Goal: Task Accomplishment & Management: Complete application form

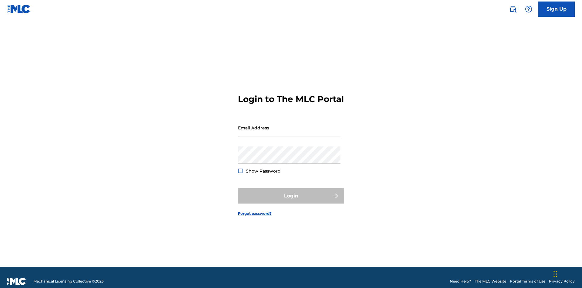
scroll to position [8, 0]
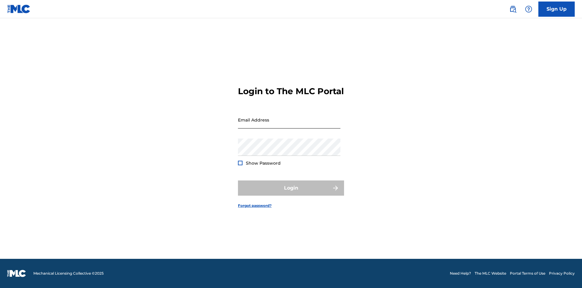
click at [289, 125] on input "Email Address" at bounding box center [289, 119] width 103 height 17
type input "[PERSON_NAME][EMAIL_ADDRESS][PERSON_NAME][DOMAIN_NAME]"
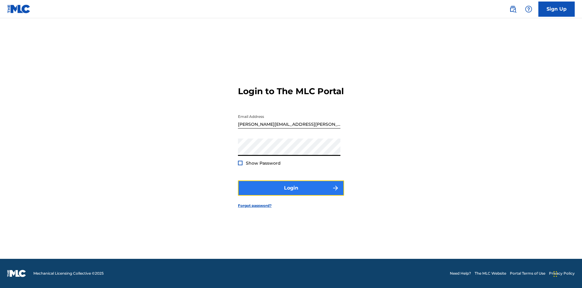
click at [291, 193] on button "Login" at bounding box center [291, 187] width 106 height 15
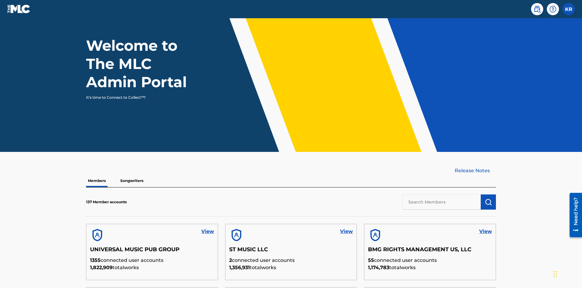
scroll to position [183, 0]
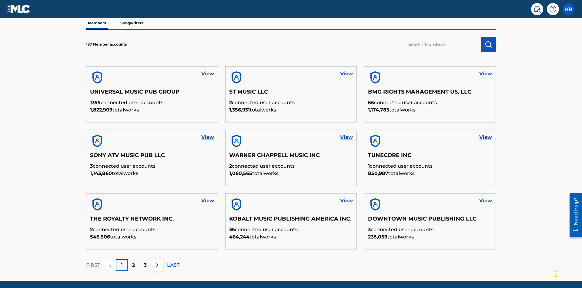
click at [442, 44] on input "text" at bounding box center [442, 44] width 78 height 15
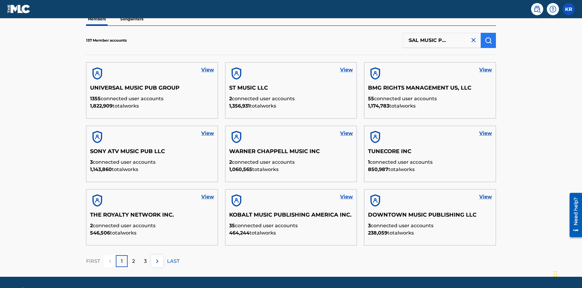
type input "UNIVERSAL MUSIC PUB GROUP"
click at [489, 40] on img "submit" at bounding box center [488, 40] width 7 height 7
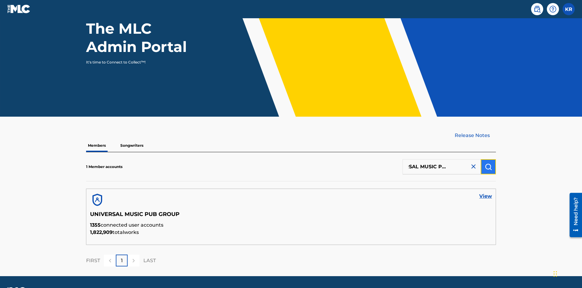
scroll to position [79, 0]
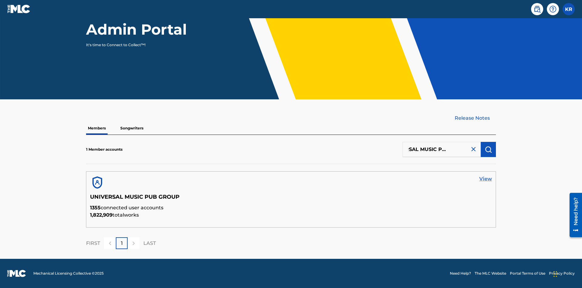
click at [486, 179] on link "View" at bounding box center [485, 178] width 13 height 7
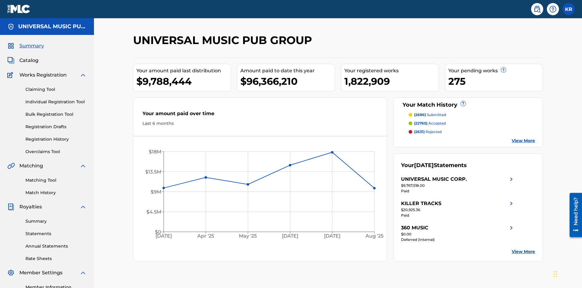
scroll to position [62, 0]
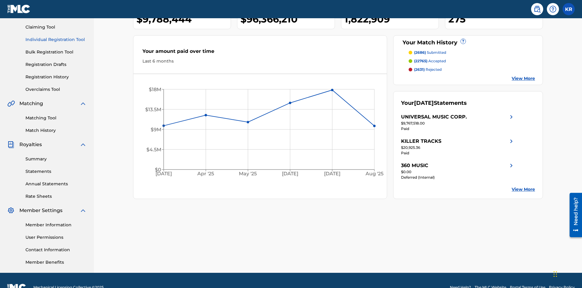
click at [56, 39] on link "Individual Registration Tool" at bounding box center [55, 39] width 61 height 6
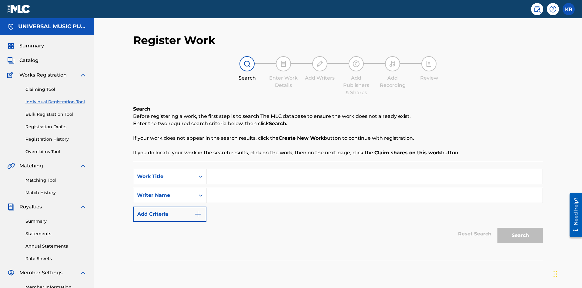
scroll to position [76, 0]
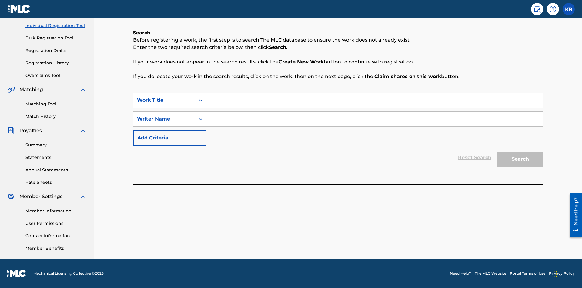
click at [375, 100] on input "Search Form" at bounding box center [375, 100] width 336 height 15
type input "My Favorite Dummy Music Work"
click at [375, 119] on input "Search Form" at bounding box center [375, 119] width 336 height 15
type input "QWERTYUIOP"
click at [520, 159] on button "Search" at bounding box center [520, 158] width 45 height 15
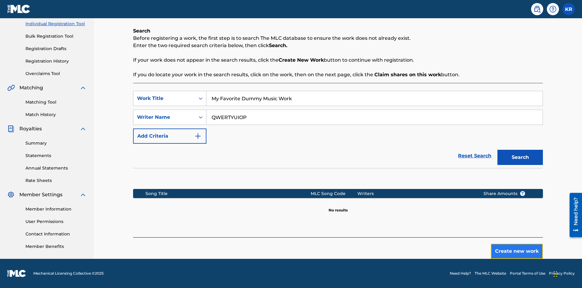
click at [517, 251] on button "Create new work" at bounding box center [517, 250] width 52 height 15
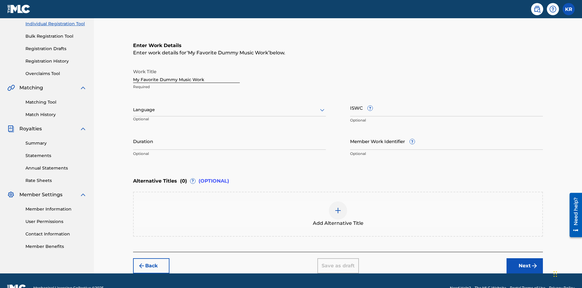
scroll to position [93, 0]
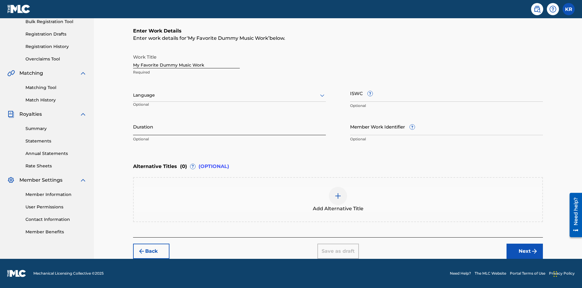
click at [230, 126] on input "Duration" at bounding box center [229, 126] width 193 height 17
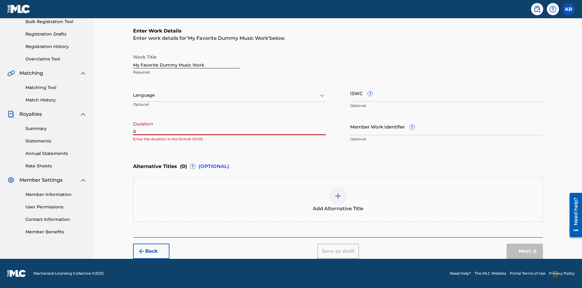
click at [230, 126] on input "0" at bounding box center [229, 126] width 193 height 17
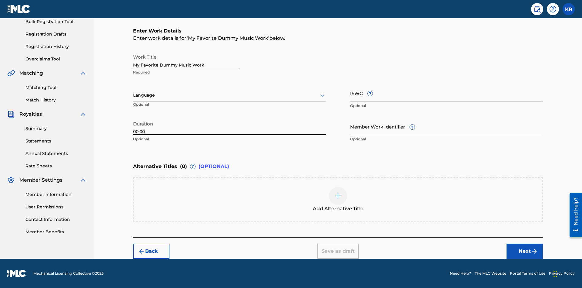
type input "00:00"
click at [322, 95] on icon at bounding box center [322, 95] width 7 height 7
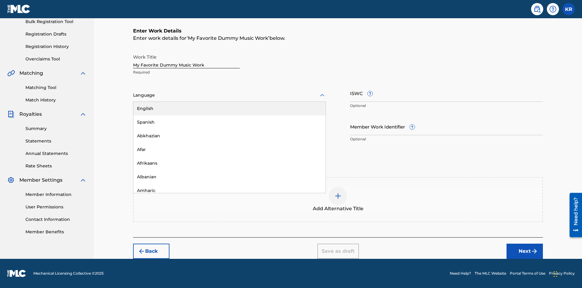
click at [230, 122] on div "Spanish" at bounding box center [229, 122] width 192 height 14
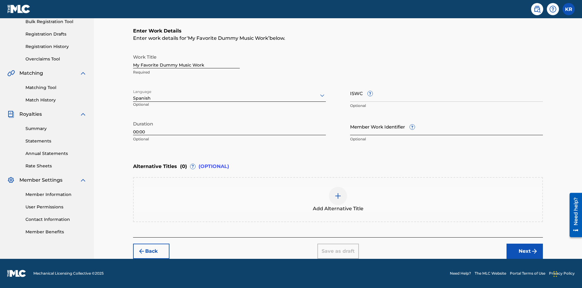
click at [447, 126] on input "Member Work Identifier ?" at bounding box center [446, 126] width 193 height 17
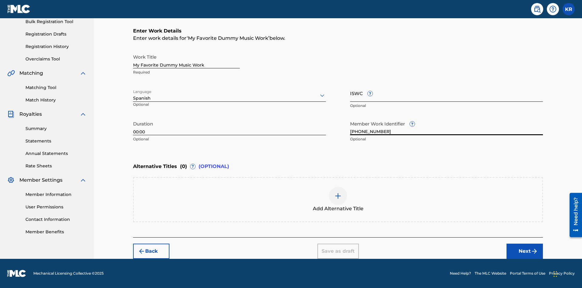
type input "[PHONE_NUMBER]"
click at [447, 93] on input "ISWC ?" at bounding box center [446, 92] width 193 height 17
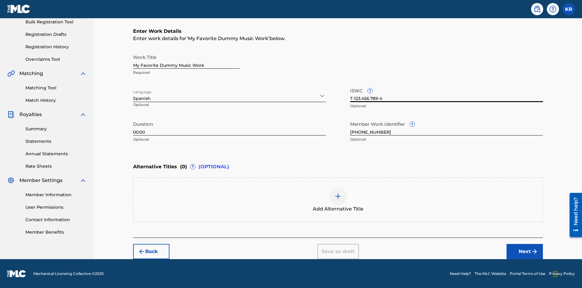
scroll to position [92, 0]
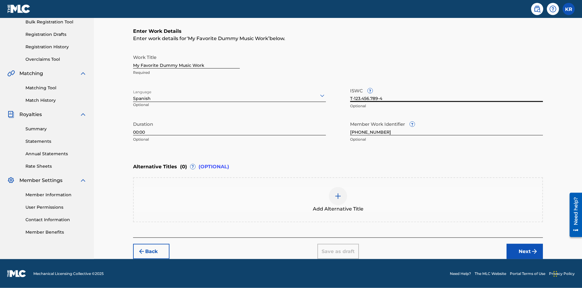
type input "T-123.456.789-4"
click at [338, 199] on img at bounding box center [338, 195] width 7 height 7
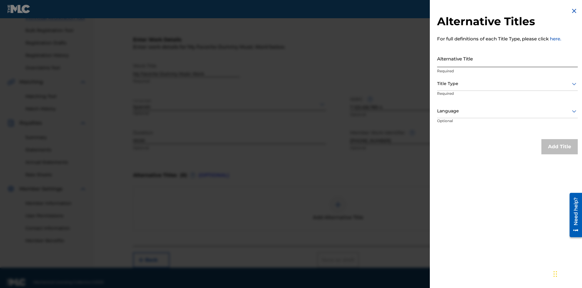
click at [508, 58] on input "Alternative Title" at bounding box center [507, 58] width 141 height 17
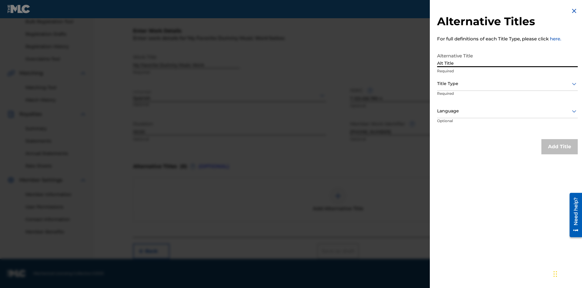
type input "Alt Title"
click at [508, 83] on div at bounding box center [507, 84] width 141 height 8
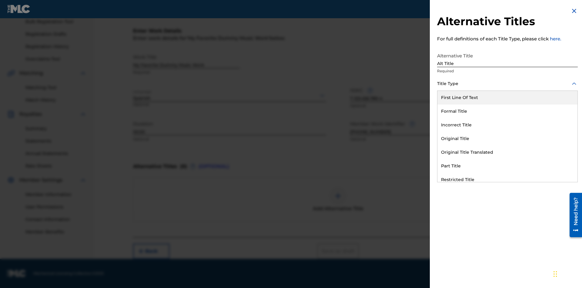
click at [508, 138] on div "Original Title" at bounding box center [508, 139] width 140 height 14
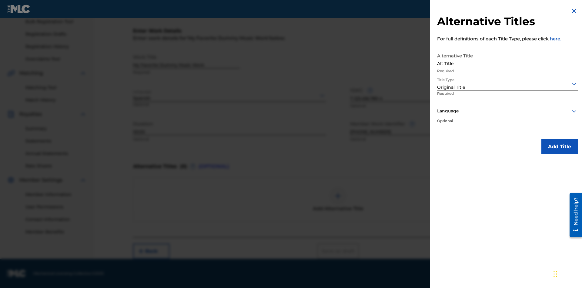
click at [508, 111] on div at bounding box center [507, 111] width 141 height 8
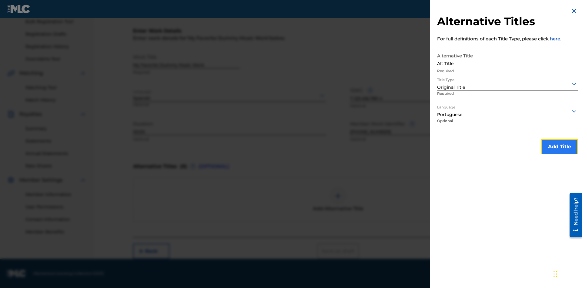
click at [560, 146] on button "Add Title" at bounding box center [560, 146] width 36 height 15
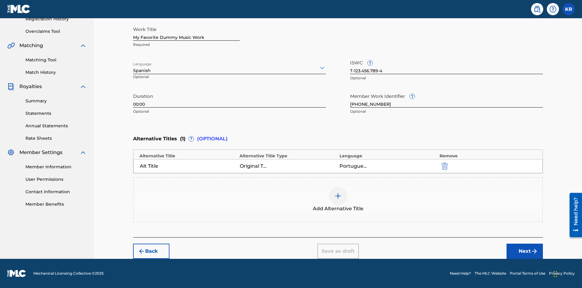
click at [338, 199] on div at bounding box center [338, 196] width 18 height 18
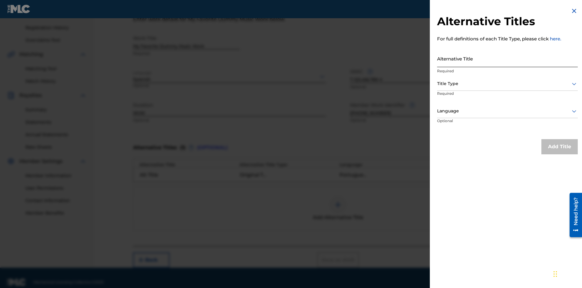
click at [508, 58] on input "Alternative Title" at bounding box center [507, 58] width 141 height 17
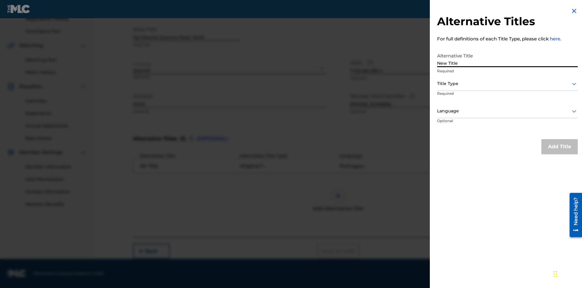
type input "New Title"
click at [508, 83] on div at bounding box center [507, 84] width 141 height 8
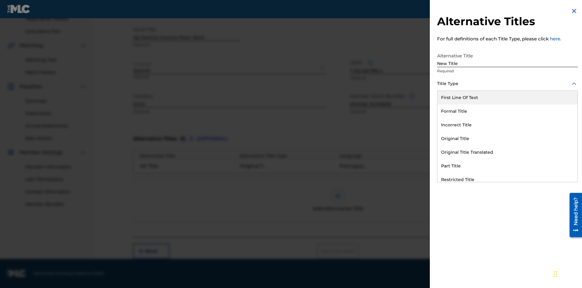
click at [508, 125] on div "Incorrect Title" at bounding box center [508, 125] width 140 height 14
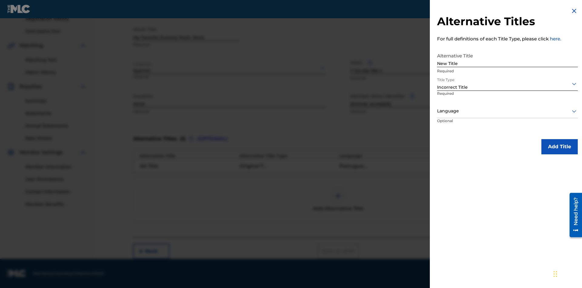
click at [508, 111] on div at bounding box center [507, 111] width 141 height 8
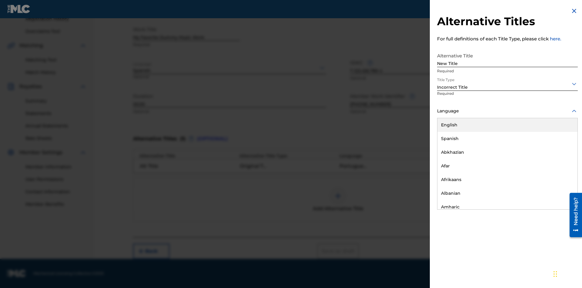
click at [508, 125] on div "English" at bounding box center [508, 125] width 140 height 14
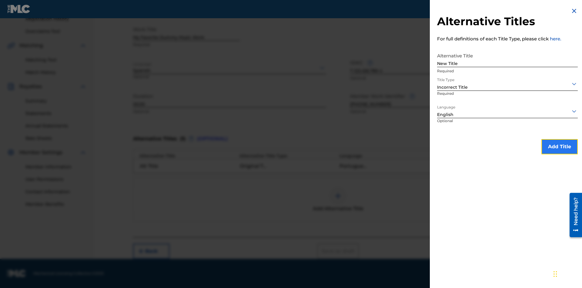
click at [560, 146] on button "Add Title" at bounding box center [560, 146] width 36 height 15
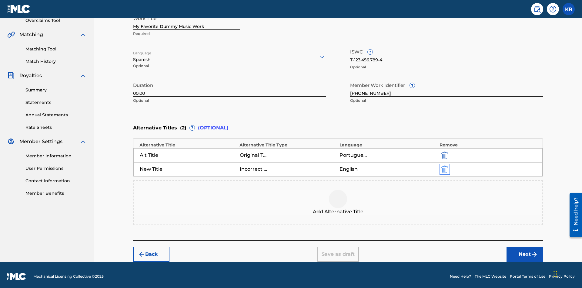
click at [444, 166] on img "submit" at bounding box center [445, 168] width 7 height 7
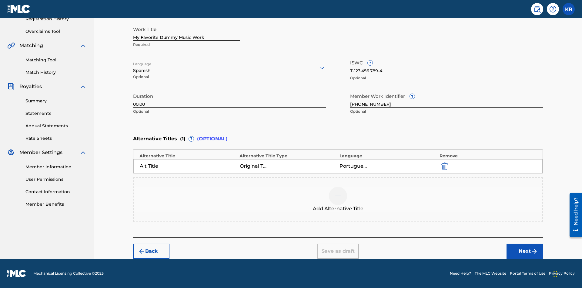
click at [338, 199] on div at bounding box center [338, 196] width 18 height 18
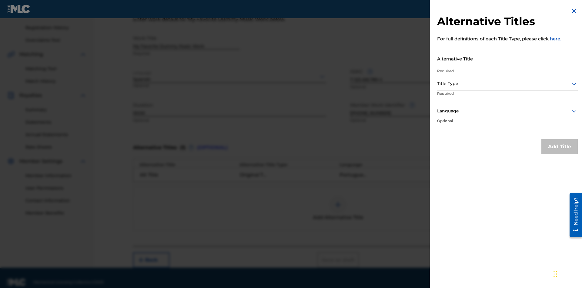
click at [508, 58] on input "Alternative Title" at bounding box center [507, 58] width 141 height 17
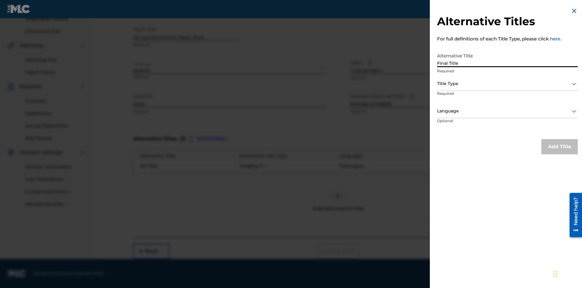
type input "Final Title"
click at [508, 83] on div at bounding box center [507, 84] width 141 height 8
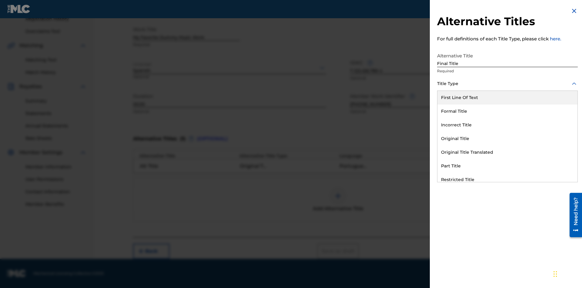
click at [508, 166] on div "Part Title" at bounding box center [508, 166] width 140 height 14
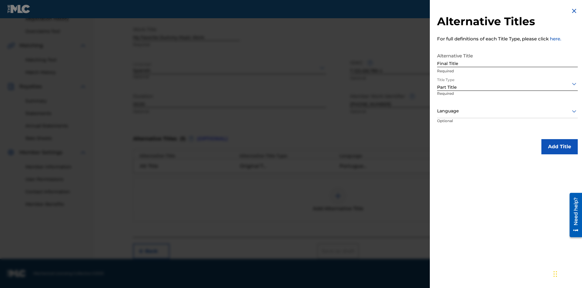
click at [508, 111] on div at bounding box center [507, 111] width 141 height 8
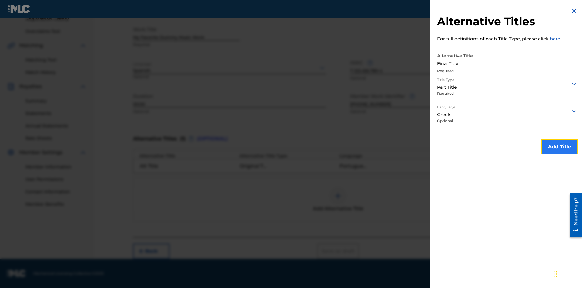
click at [560, 146] on button "Add Title" at bounding box center [560, 146] width 36 height 15
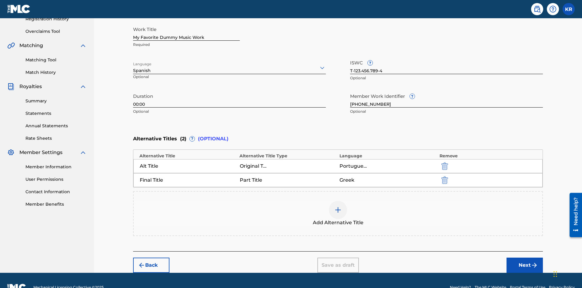
scroll to position [134, 0]
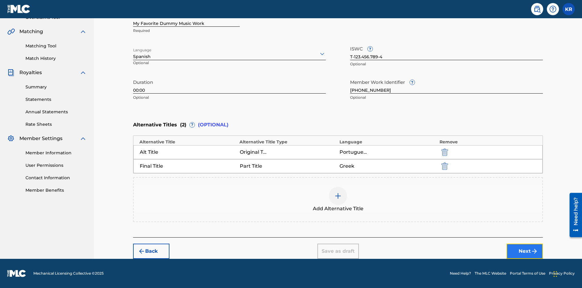
click at [525, 251] on button "Next" at bounding box center [525, 250] width 36 height 15
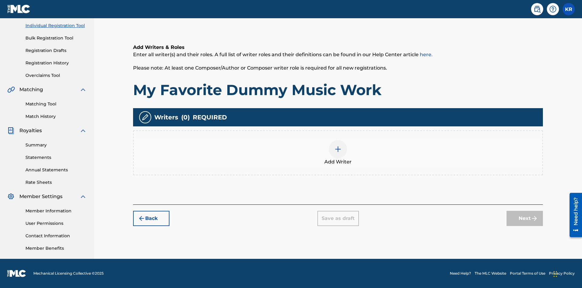
click at [338, 152] on img at bounding box center [338, 148] width 7 height 7
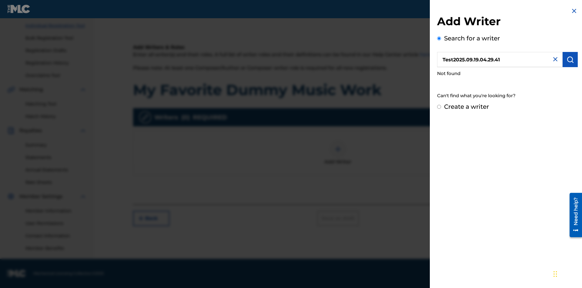
click at [439, 107] on input "Create a writer" at bounding box center [439, 107] width 4 height 4
radio input "false"
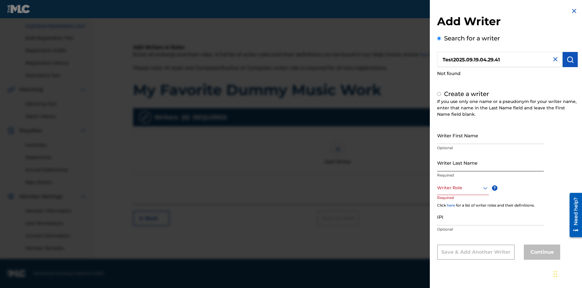
click at [491, 135] on input "Writer First Name" at bounding box center [490, 134] width 107 height 17
type input "Test2025.09.19.04.29.43"
click at [491, 162] on input "Writer Last Name" at bounding box center [490, 162] width 107 height 17
radio input "false"
radio input "true"
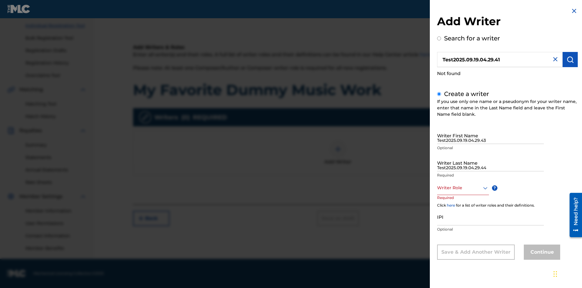
type input "Test2025.09.19.04.29.44"
click at [463, 187] on div at bounding box center [463, 188] width 52 height 8
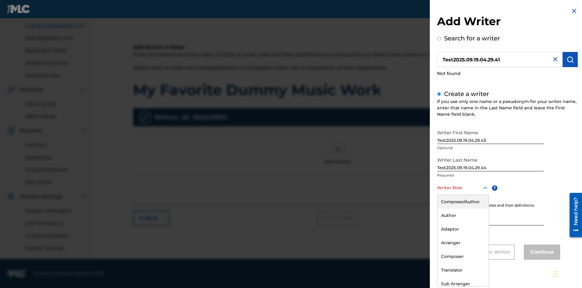
click at [463, 215] on div "Author" at bounding box center [463, 215] width 51 height 14
click at [491, 217] on input "IPI" at bounding box center [490, 216] width 107 height 17
type input "595839777"
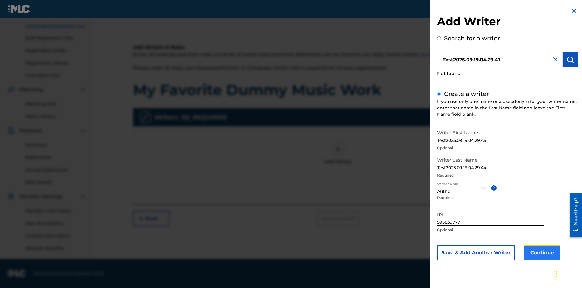
click at [541, 252] on button "Continue" at bounding box center [542, 252] width 36 height 15
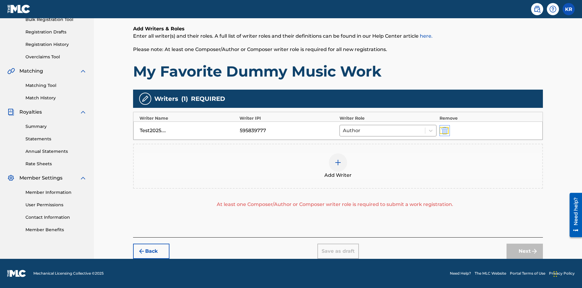
click at [444, 130] on img "submit" at bounding box center [445, 130] width 7 height 7
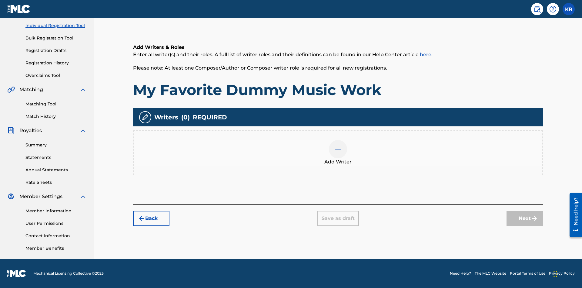
click at [338, 152] on img at bounding box center [338, 148] width 7 height 7
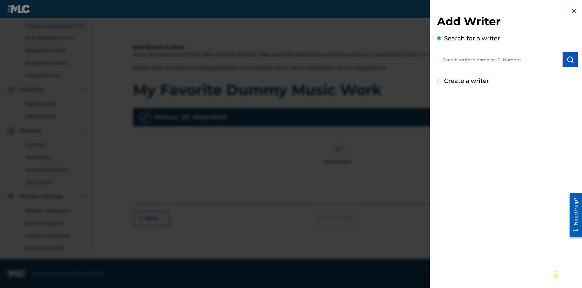
click at [500, 59] on input "text" at bounding box center [500, 59] width 126 height 15
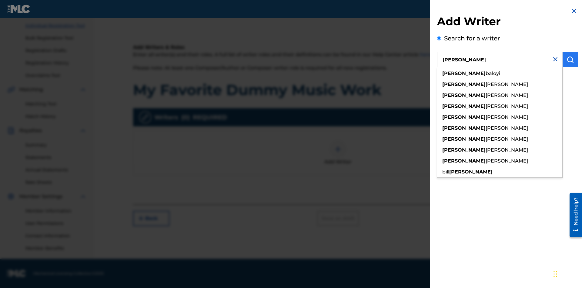
type input "[PERSON_NAME]"
click at [570, 59] on img "submit" at bounding box center [570, 59] width 7 height 7
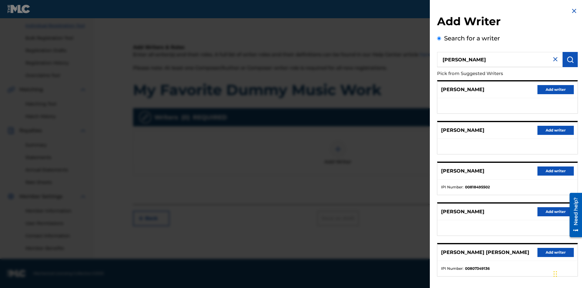
radio input "false"
radio input "true"
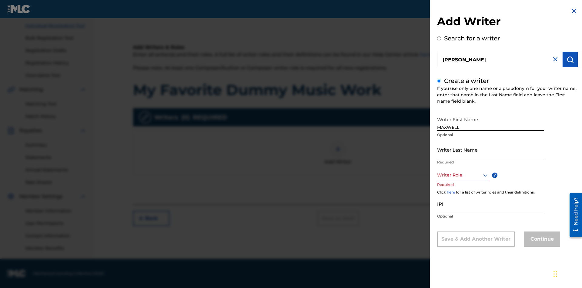
type input "MAXWELL"
click at [491, 149] on input "Writer Last Name" at bounding box center [490, 149] width 107 height 17
type input "[PERSON_NAME]"
click at [491, 203] on input "IPI" at bounding box center [490, 203] width 107 height 17
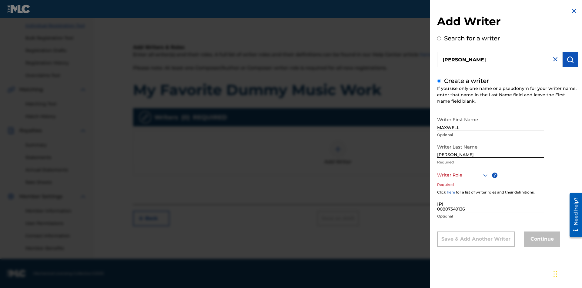
click at [463, 175] on div at bounding box center [463, 175] width 52 height 8
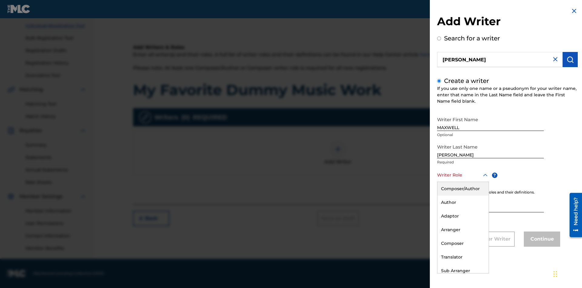
click at [463, 243] on div "Composer" at bounding box center [463, 243] width 51 height 14
click at [541, 239] on button "Continue" at bounding box center [542, 238] width 36 height 15
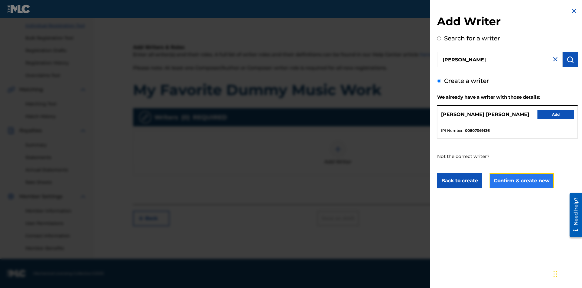
click at [521, 180] on button "Confirm & create new" at bounding box center [522, 180] width 64 height 15
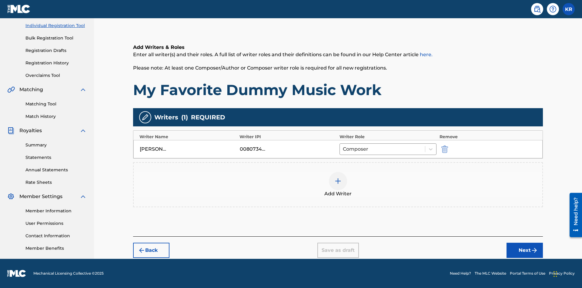
click at [338, 184] on div at bounding box center [338, 181] width 18 height 18
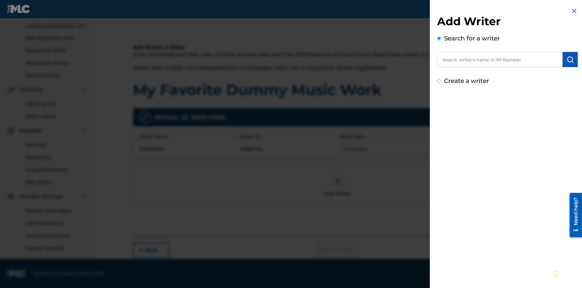
click at [500, 59] on input "text" at bounding box center [500, 59] width 126 height 15
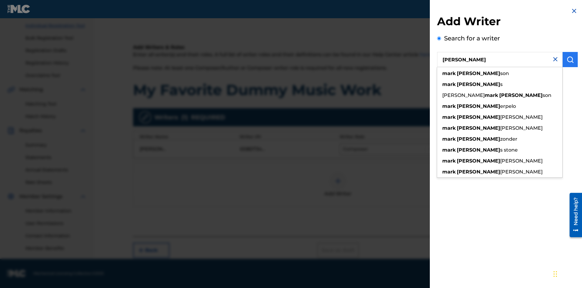
type input "[PERSON_NAME]"
click at [570, 59] on img "submit" at bounding box center [570, 59] width 7 height 7
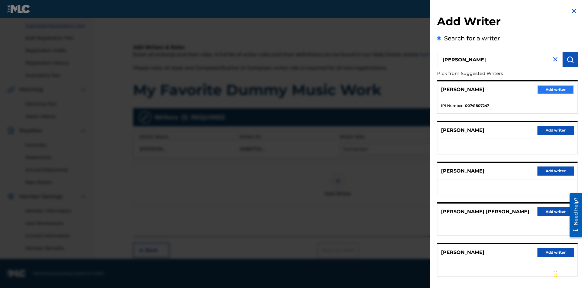
click at [556, 89] on button "Add writer" at bounding box center [556, 89] width 36 height 9
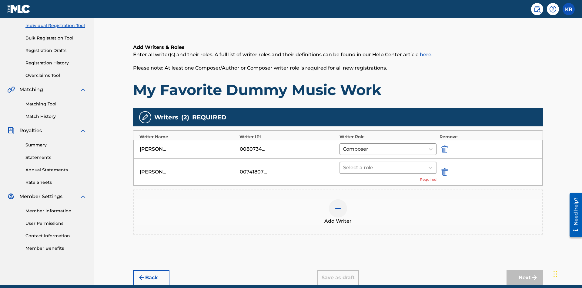
click at [344, 164] on input "text" at bounding box center [343, 167] width 1 height 7
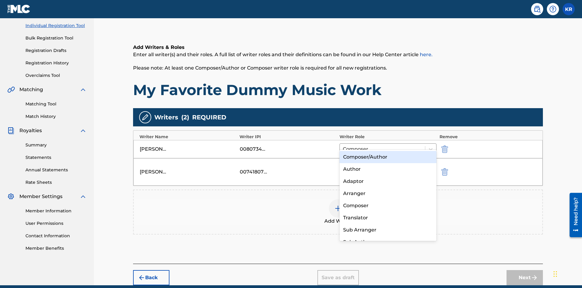
click at [388, 217] on div "Translator" at bounding box center [388, 217] width 97 height 12
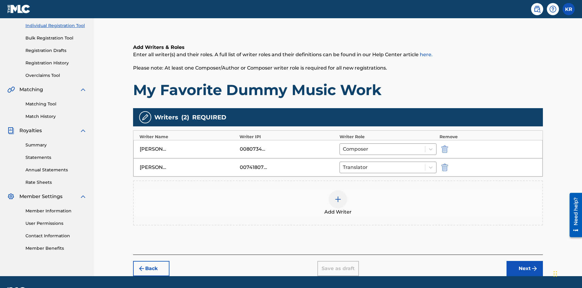
click at [338, 190] on div at bounding box center [338, 199] width 18 height 18
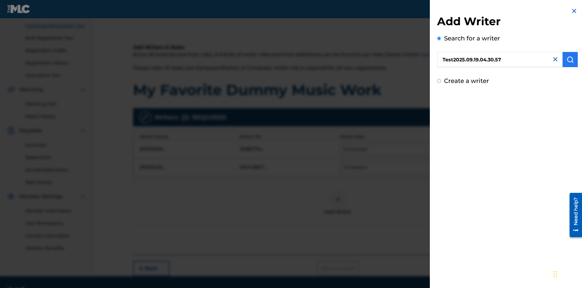
type input "Test2025.09.19.04.30.57"
click at [570, 59] on img "submit" at bounding box center [570, 59] width 7 height 7
click at [439, 107] on input "Create a writer" at bounding box center [439, 107] width 4 height 4
radio input "false"
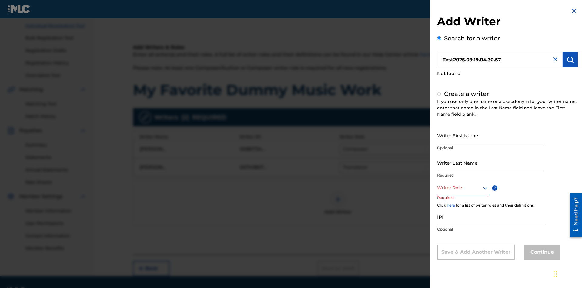
click at [491, 135] on input "Writer First Name" at bounding box center [490, 134] width 107 height 17
type input "Test2025.09.19.04.31.00"
click at [491, 162] on input "Writer Last Name" at bounding box center [490, 162] width 107 height 17
radio input "false"
radio input "true"
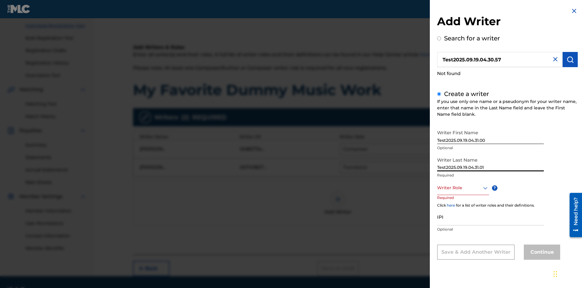
scroll to position [93, 0]
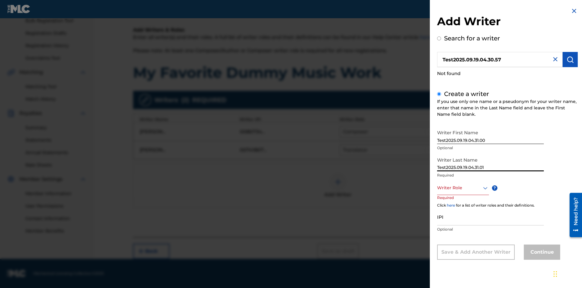
type input "Test2025.09.19.04.31.01"
click at [463, 187] on div at bounding box center [463, 188] width 52 height 8
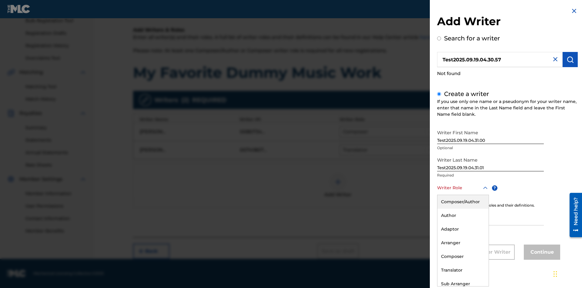
click at [463, 270] on div "Translator" at bounding box center [463, 270] width 51 height 14
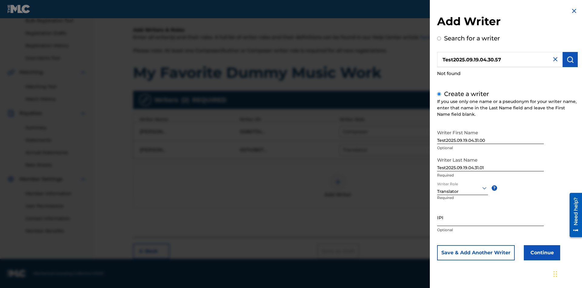
click at [491, 217] on input "IPI" at bounding box center [490, 216] width 107 height 17
type input "595839777"
click at [541, 252] on button "Continue" at bounding box center [542, 252] width 36 height 15
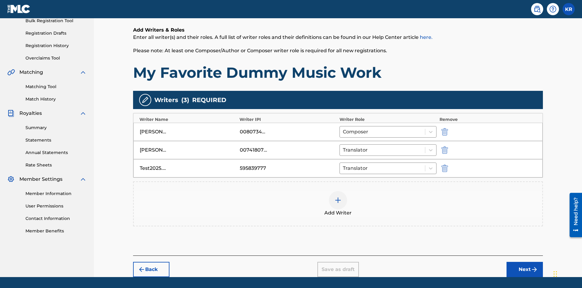
scroll to position [112, 0]
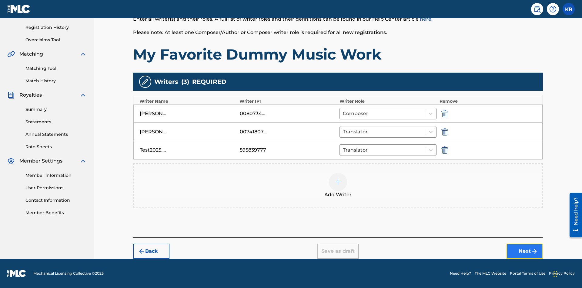
click at [525, 251] on button "Next" at bounding box center [525, 250] width 36 height 15
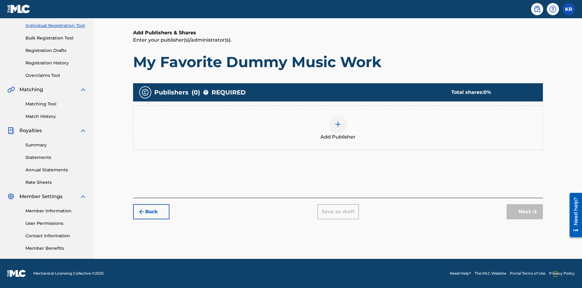
click at [338, 124] on img at bounding box center [338, 123] width 7 height 7
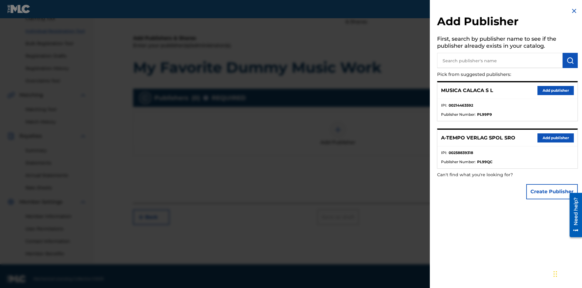
click at [500, 60] on input "text" at bounding box center [500, 60] width 126 height 15
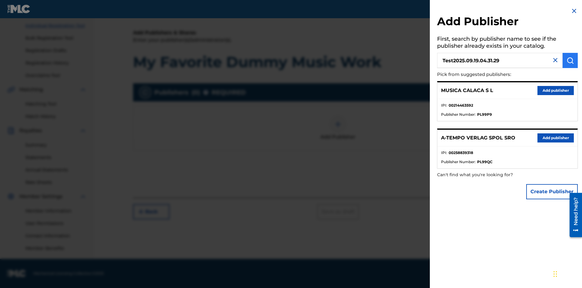
type input "Test2025.09.19.04.31.29"
click at [570, 60] on img "submit" at bounding box center [570, 60] width 7 height 7
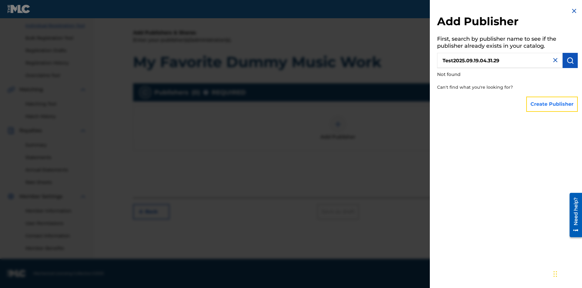
click at [553, 104] on button "Create Publisher" at bounding box center [552, 103] width 52 height 15
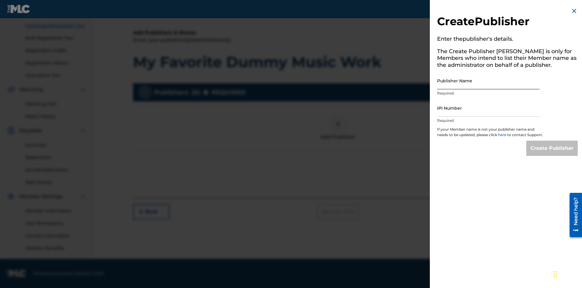
click at [489, 80] on input "Publisher Name" at bounding box center [488, 80] width 103 height 17
type input "Test2025.09.19.04.31.34"
click at [489, 108] on input "IPI Number" at bounding box center [488, 107] width 103 height 17
type input "00595839777"
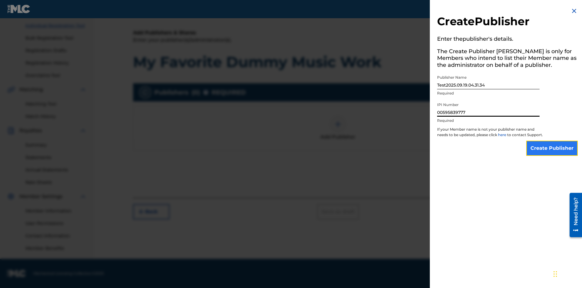
click at [553, 153] on input "Create Publisher" at bounding box center [552, 147] width 52 height 15
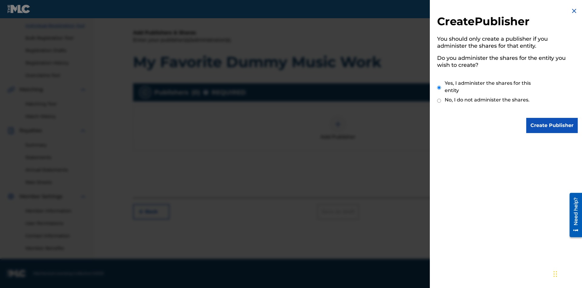
click at [439, 87] on input "Yes, I administer the shares for this entity" at bounding box center [439, 87] width 4 height 13
click at [553, 125] on input "Create Publisher" at bounding box center [552, 125] width 52 height 15
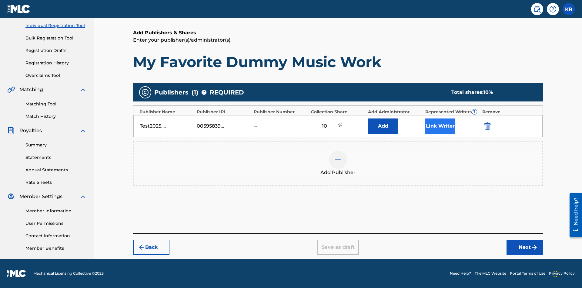
type input "10"
click at [440, 126] on button "Link Writer" at bounding box center [440, 125] width 30 height 15
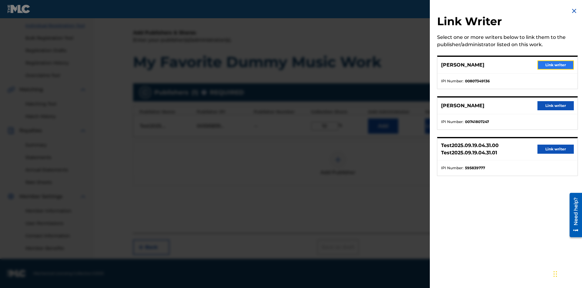
click at [556, 65] on button "Link writer" at bounding box center [556, 64] width 36 height 9
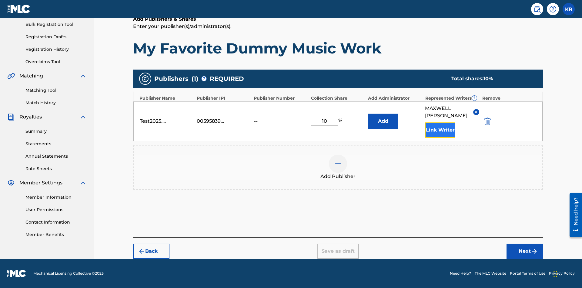
click at [440, 130] on button "Link Writer" at bounding box center [440, 129] width 30 height 15
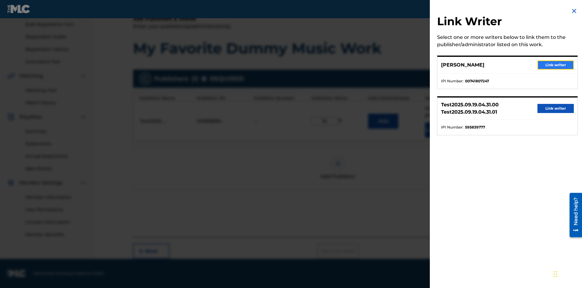
click at [556, 65] on button "Link writer" at bounding box center [556, 64] width 36 height 9
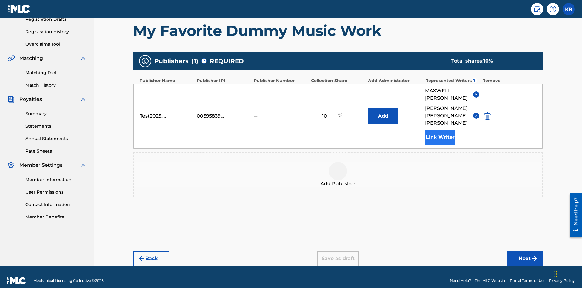
click at [440, 130] on button "Link Writer" at bounding box center [440, 137] width 30 height 15
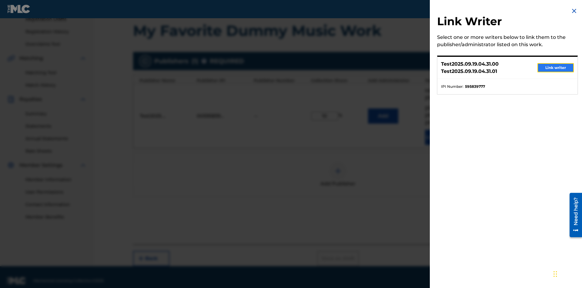
click at [556, 68] on button "Link writer" at bounding box center [556, 67] width 36 height 9
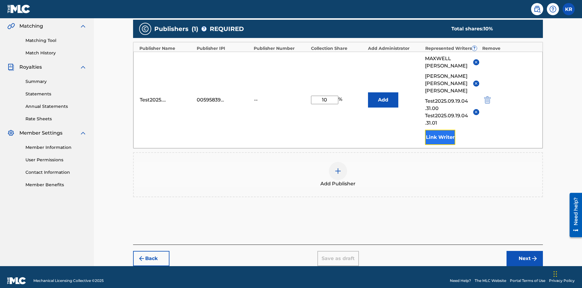
click at [440, 130] on button "Link Writer" at bounding box center [440, 137] width 30 height 15
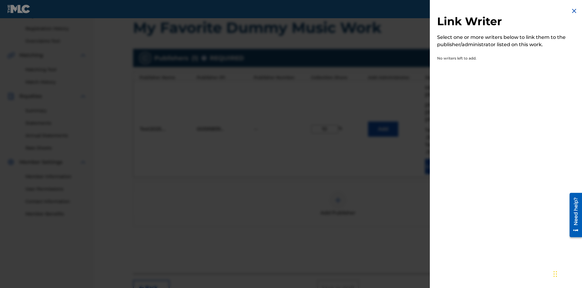
click at [574, 11] on img at bounding box center [574, 10] width 7 height 7
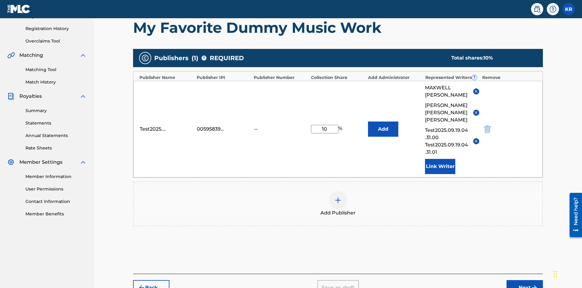
scroll to position [140, 0]
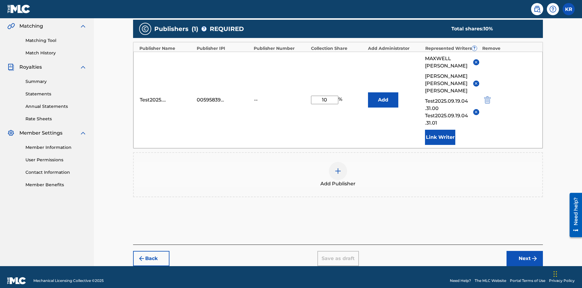
click at [338, 167] on img at bounding box center [338, 170] width 7 height 7
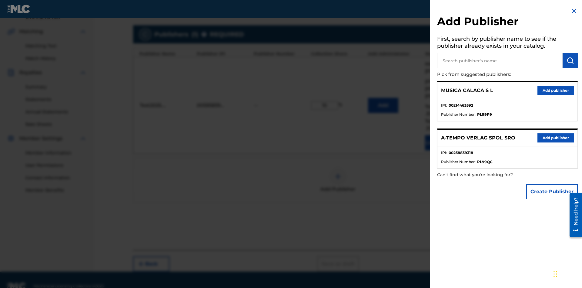
click at [500, 60] on input "text" at bounding box center [500, 60] width 126 height 15
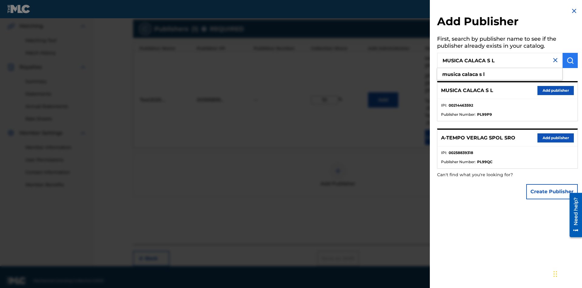
type input "MUSICA CALACA S L"
click at [570, 60] on img "submit" at bounding box center [570, 60] width 7 height 7
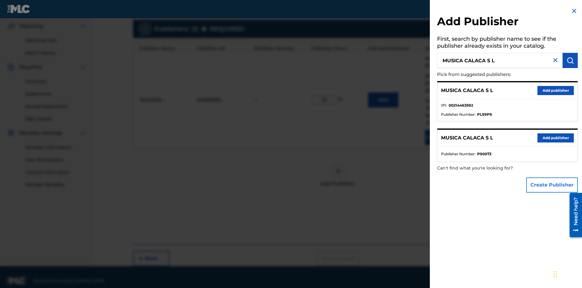
click at [553, 184] on button "Create Publisher" at bounding box center [552, 184] width 52 height 15
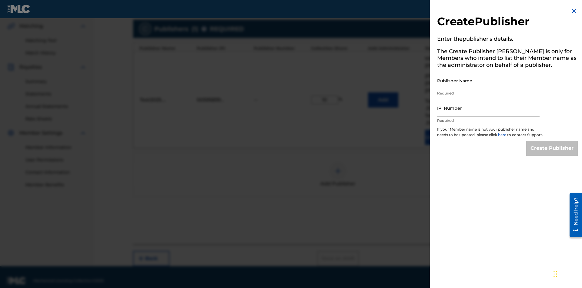
click at [489, 80] on input "Publisher Name" at bounding box center [488, 80] width 103 height 17
type input "MUSICA CALACA S L"
click at [489, 108] on input "IPI Number" at bounding box center [488, 107] width 103 height 17
type input "00214463592"
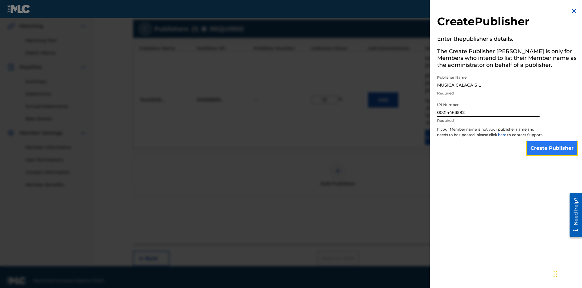
click at [553, 153] on input "Create Publisher" at bounding box center [552, 147] width 52 height 15
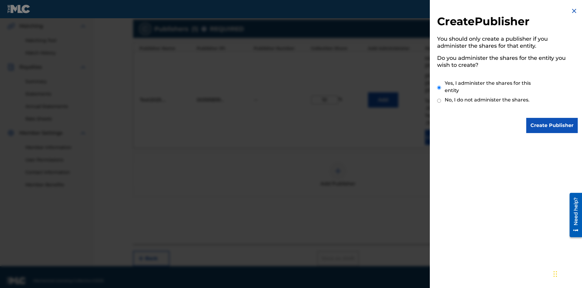
click at [439, 87] on input "Yes, I administer the shares for this entity" at bounding box center [439, 87] width 4 height 13
click at [553, 125] on input "Create Publisher" at bounding box center [552, 125] width 52 height 15
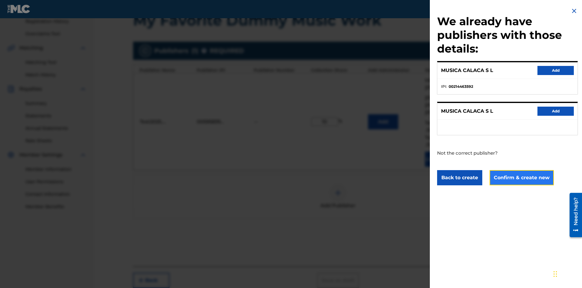
click at [521, 177] on button "Confirm & create new" at bounding box center [522, 177] width 64 height 15
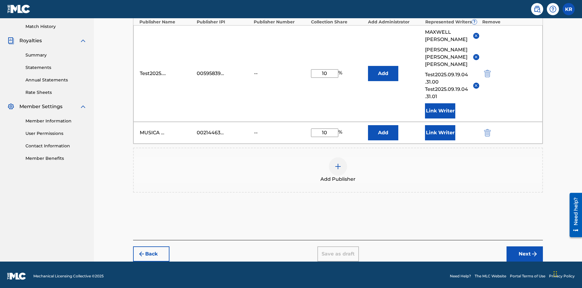
scroll to position [161, 0]
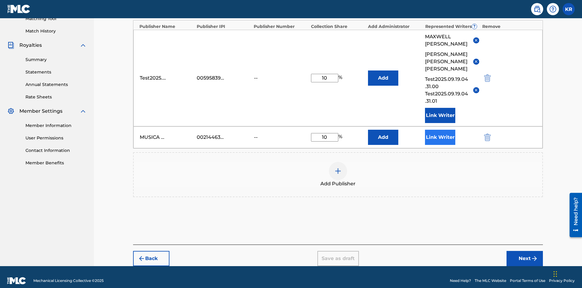
type input "10"
click at [440, 130] on button "Link Writer" at bounding box center [440, 137] width 30 height 15
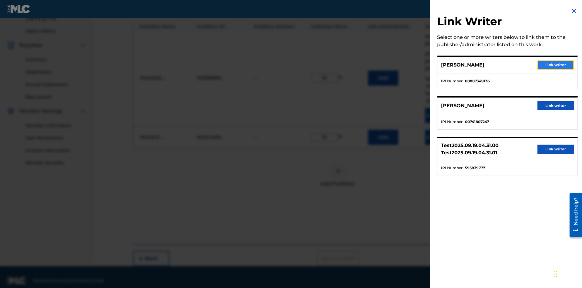
click at [556, 65] on button "Link writer" at bounding box center [556, 64] width 36 height 9
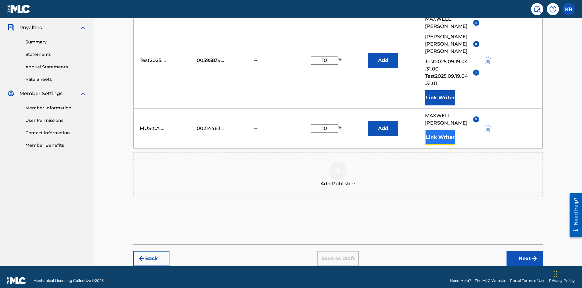
click at [440, 130] on button "Link Writer" at bounding box center [440, 137] width 30 height 15
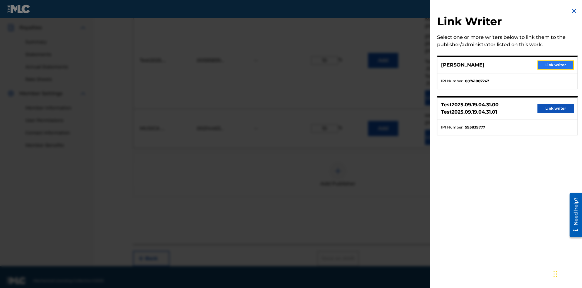
click at [556, 65] on button "Link writer" at bounding box center [556, 64] width 36 height 9
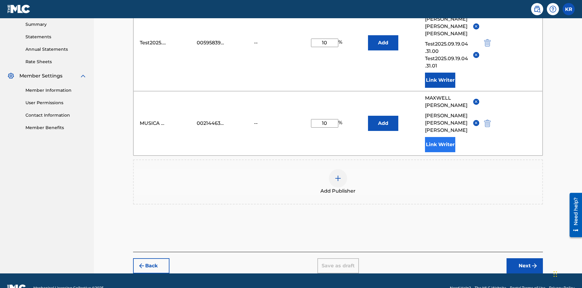
click at [440, 137] on button "Link Writer" at bounding box center [440, 144] width 30 height 15
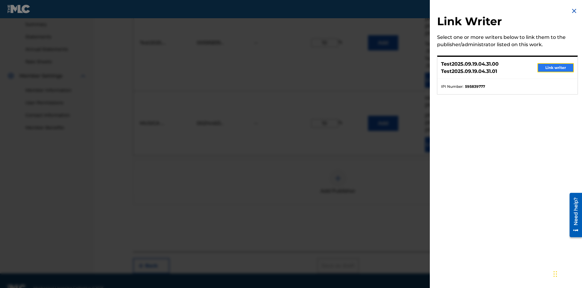
click at [556, 68] on button "Link writer" at bounding box center [556, 67] width 36 height 9
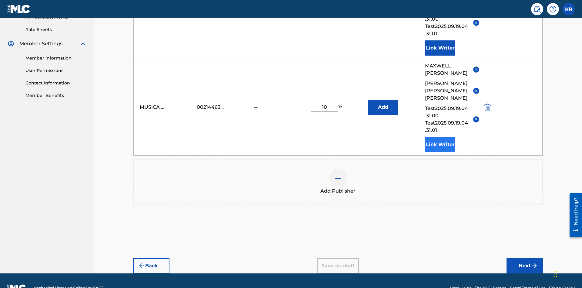
click at [440, 137] on button "Link Writer" at bounding box center [440, 144] width 30 height 15
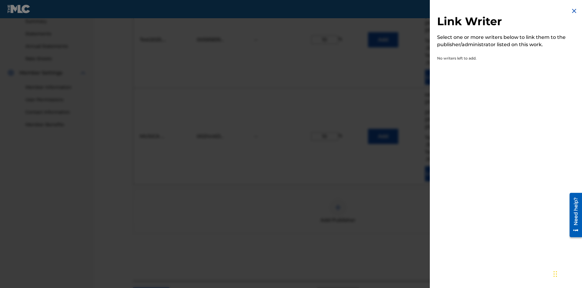
click at [574, 11] on img at bounding box center [574, 10] width 7 height 7
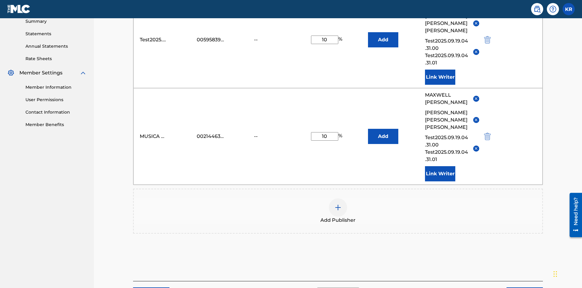
scroll to position [229, 0]
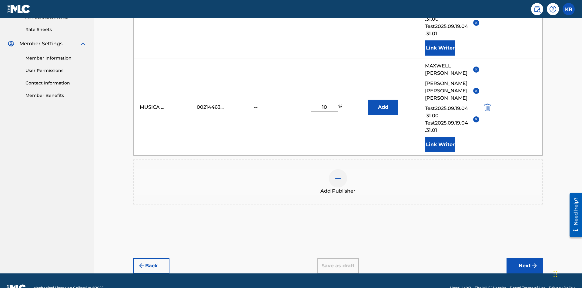
click at [338, 174] on img at bounding box center [338, 177] width 7 height 7
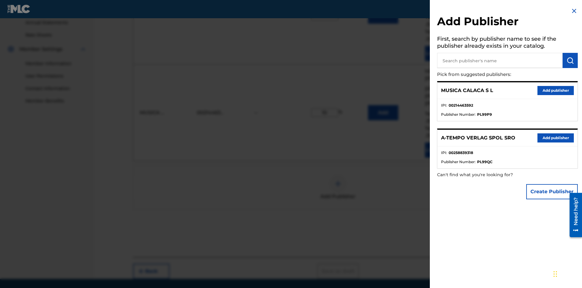
click at [500, 60] on input "text" at bounding box center [500, 60] width 126 height 15
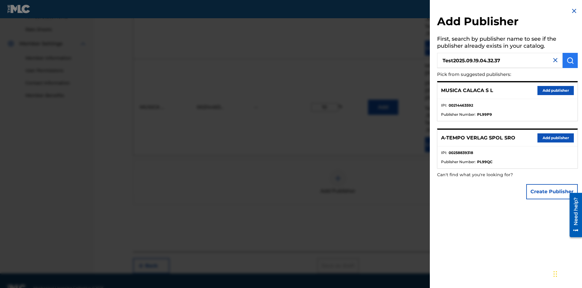
type input "Test2025.09.19.04.32.37"
click at [570, 60] on img "submit" at bounding box center [570, 60] width 7 height 7
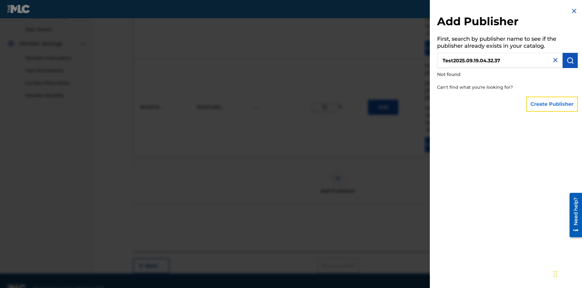
click at [553, 104] on button "Create Publisher" at bounding box center [552, 103] width 52 height 15
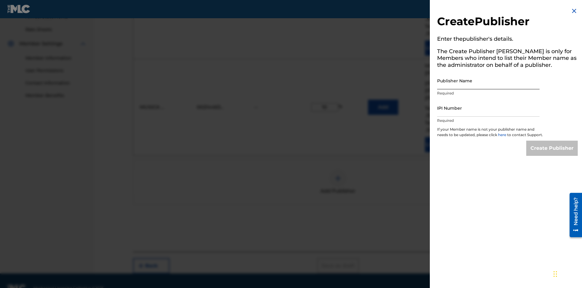
click at [489, 80] on input "Publisher Name" at bounding box center [488, 80] width 103 height 17
type input "Test2025.09.19.04.32.43"
click at [489, 108] on input "IPI Number" at bounding box center [488, 107] width 103 height 17
type input "00595839777"
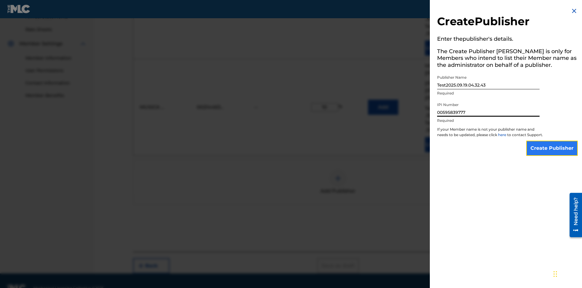
click at [553, 153] on input "Create Publisher" at bounding box center [552, 147] width 52 height 15
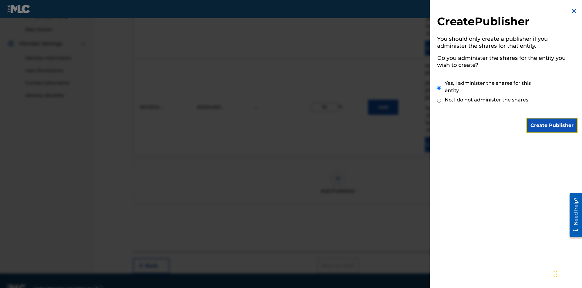
click at [439, 87] on input "Yes, I administer the shares for this entity" at bounding box center [439, 87] width 4 height 13
click at [553, 125] on input "Create Publisher" at bounding box center [552, 125] width 52 height 15
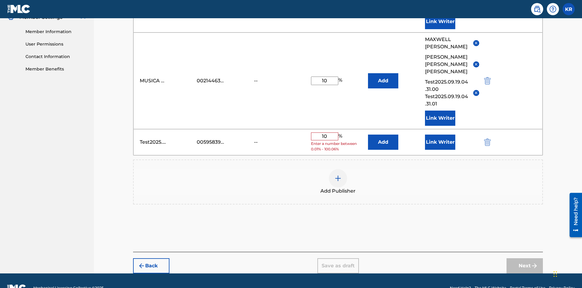
scroll to position [251, 0]
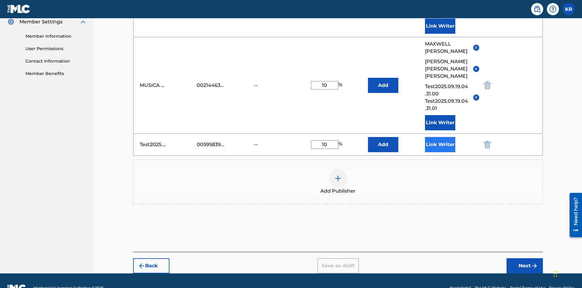
type input "10"
click at [440, 137] on button "Link Writer" at bounding box center [440, 144] width 30 height 15
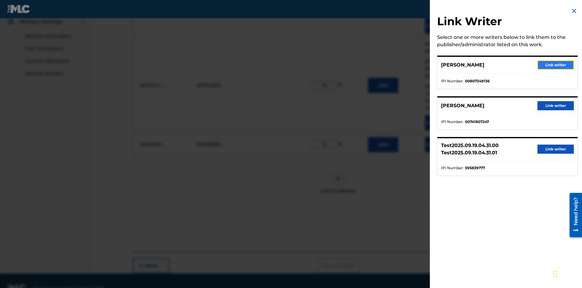
click at [556, 65] on button "Link writer" at bounding box center [556, 64] width 36 height 9
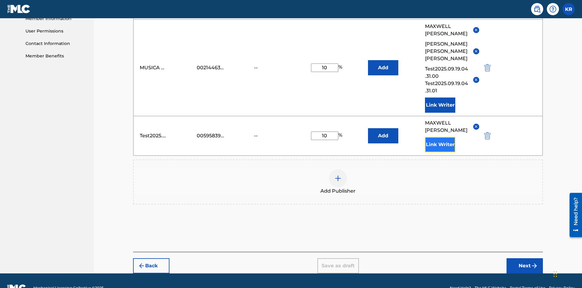
click at [440, 137] on button "Link Writer" at bounding box center [440, 144] width 30 height 15
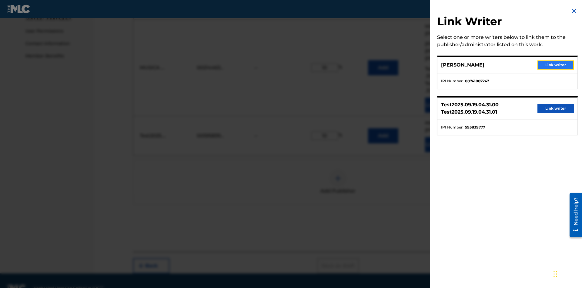
click at [556, 65] on button "Link writer" at bounding box center [556, 64] width 36 height 9
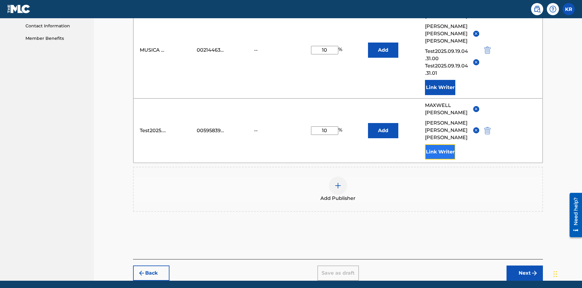
click at [440, 144] on button "Link Writer" at bounding box center [440, 151] width 30 height 15
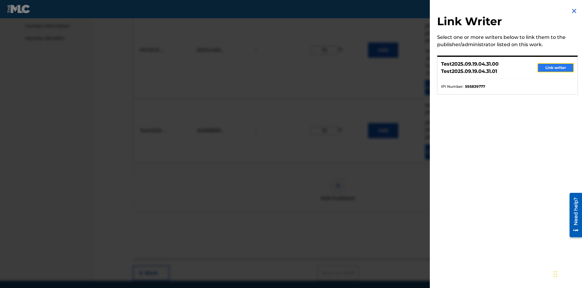
click at [556, 68] on button "Link writer" at bounding box center [556, 67] width 36 height 9
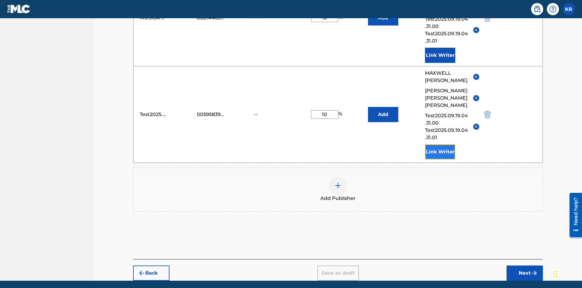
click at [440, 144] on button "Link Writer" at bounding box center [440, 151] width 30 height 15
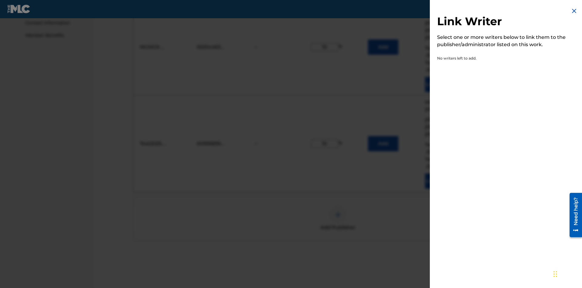
click at [574, 11] on img at bounding box center [574, 10] width 7 height 7
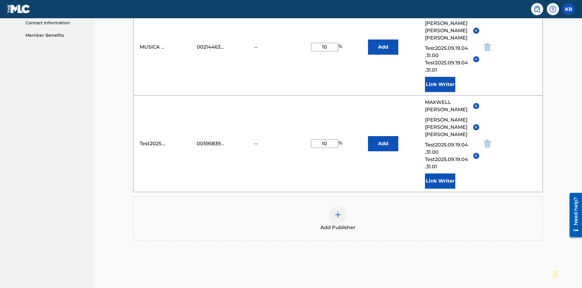
scroll to position [318, 0]
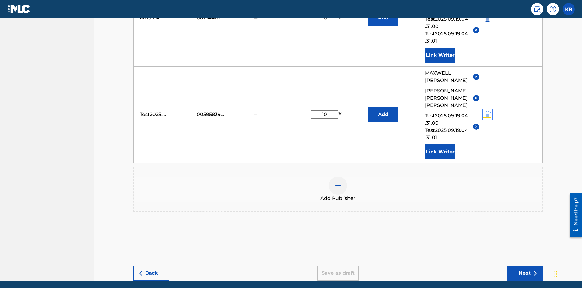
click at [487, 111] on img "submit" at bounding box center [487, 114] width 7 height 7
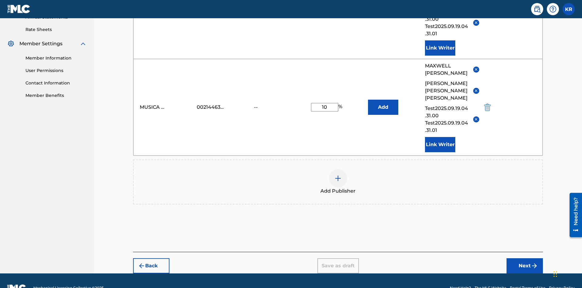
click at [338, 174] on img at bounding box center [338, 177] width 7 height 7
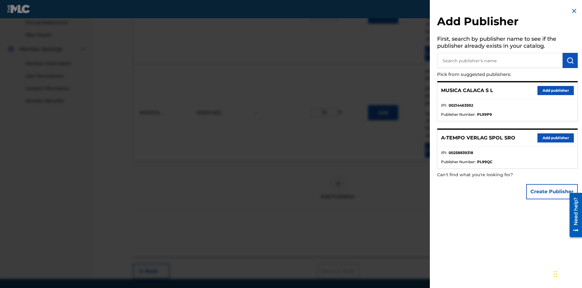
click at [500, 60] on input "text" at bounding box center [500, 60] width 126 height 15
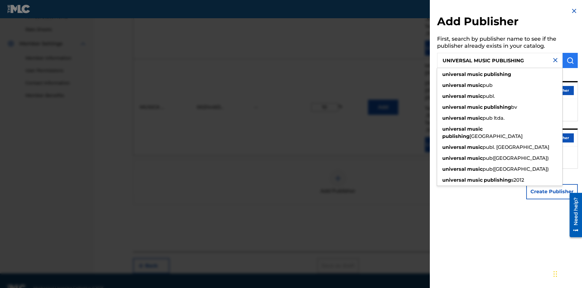
type input "UNIVERSAL MUSIC PUBLISHING"
click at [570, 60] on img "submit" at bounding box center [570, 60] width 7 height 7
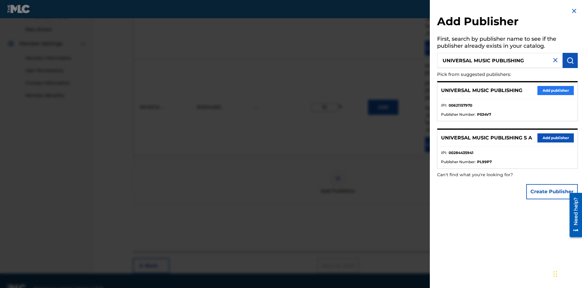
click at [556, 90] on button "Add publisher" at bounding box center [556, 90] width 36 height 9
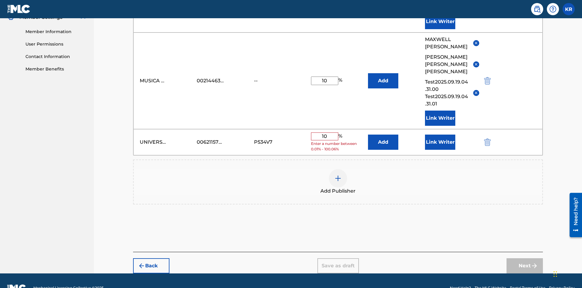
scroll to position [251, 0]
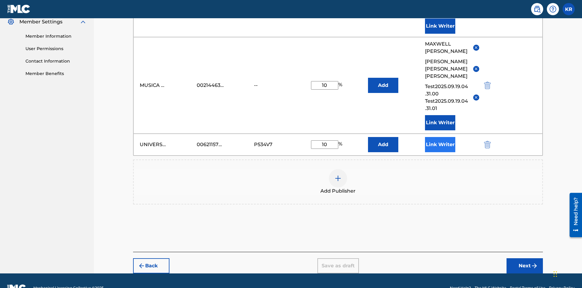
type input "10"
click at [440, 137] on button "Link Writer" at bounding box center [440, 144] width 30 height 15
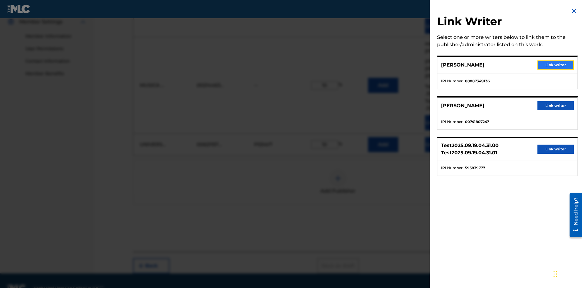
click at [556, 65] on button "Link writer" at bounding box center [556, 64] width 36 height 9
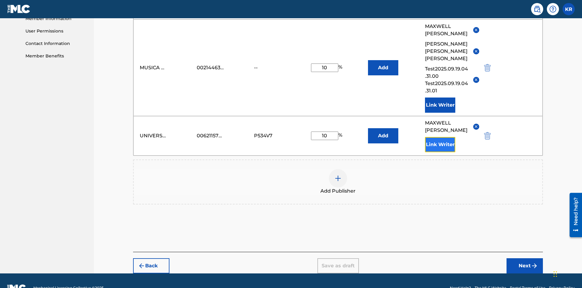
click at [440, 137] on button "Link Writer" at bounding box center [440, 144] width 30 height 15
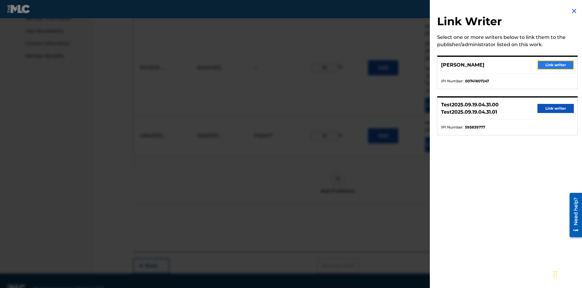
click at [556, 65] on button "Link writer" at bounding box center [556, 64] width 36 height 9
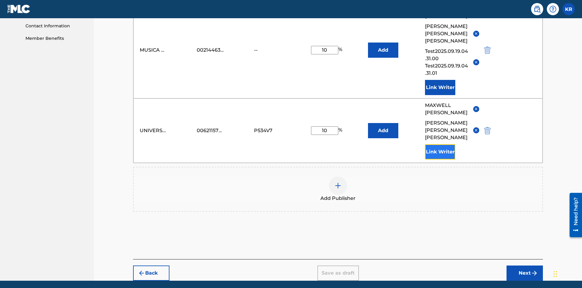
click at [440, 144] on button "Link Writer" at bounding box center [440, 151] width 30 height 15
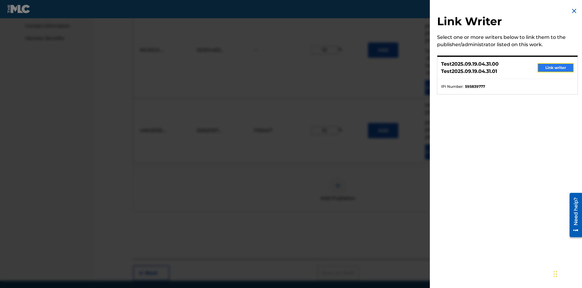
click at [556, 68] on button "Link writer" at bounding box center [556, 67] width 36 height 9
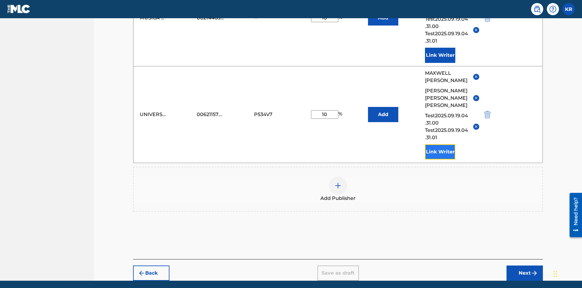
click at [440, 144] on button "Link Writer" at bounding box center [440, 151] width 30 height 15
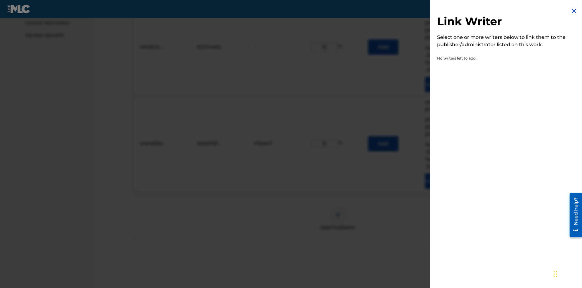
click at [574, 11] on img at bounding box center [574, 10] width 7 height 7
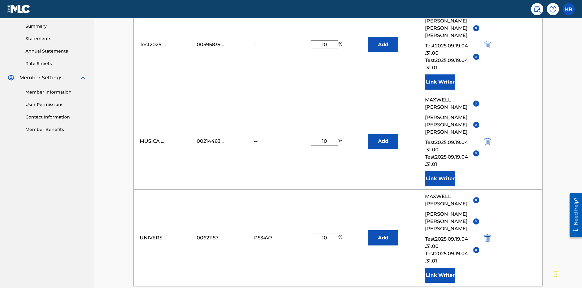
scroll to position [318, 0]
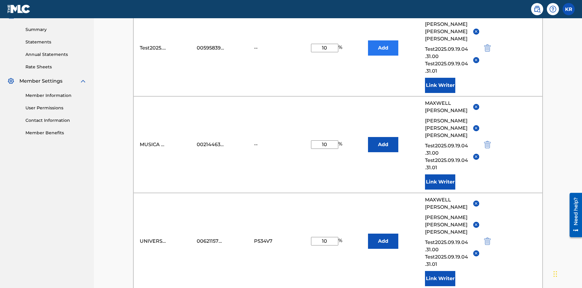
click at [383, 44] on button "Add" at bounding box center [383, 47] width 30 height 15
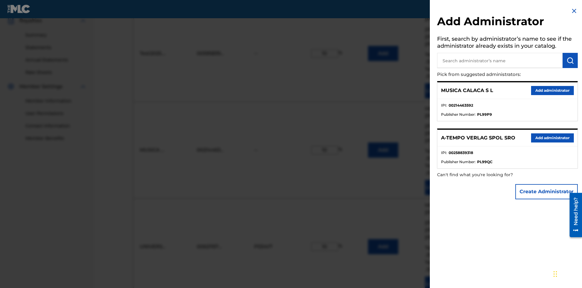
click at [500, 60] on input "text" at bounding box center [500, 60] width 126 height 15
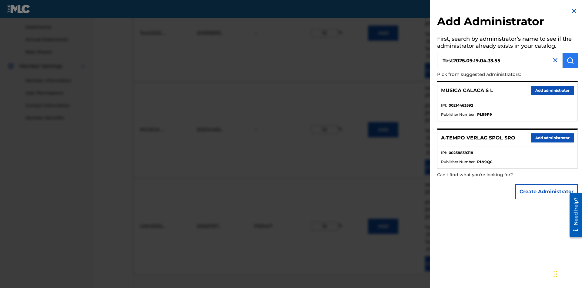
type input "Test2025.09.19.04.33.55"
click at [570, 60] on img "submit" at bounding box center [570, 60] width 7 height 7
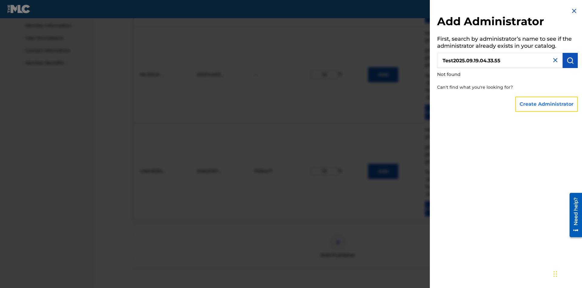
click at [547, 104] on button "Create Administrator" at bounding box center [547, 103] width 62 height 15
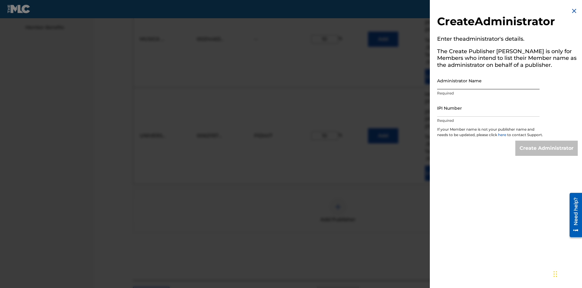
click at [489, 80] on input "Administrator Name" at bounding box center [488, 80] width 103 height 17
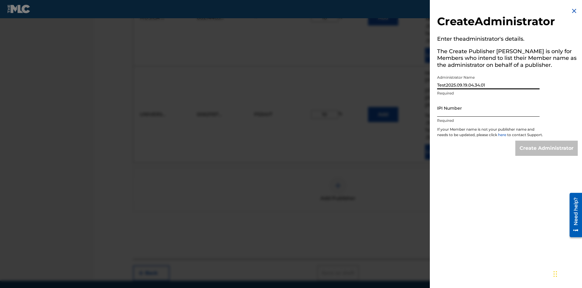
type input "Test2025.09.19.04.34.01"
click at [489, 108] on input "IPI Number" at bounding box center [488, 107] width 103 height 17
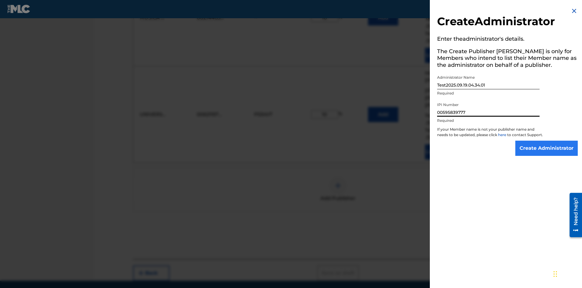
type input "00595839777"
click at [547, 153] on input "Create Administrator" at bounding box center [547, 147] width 62 height 15
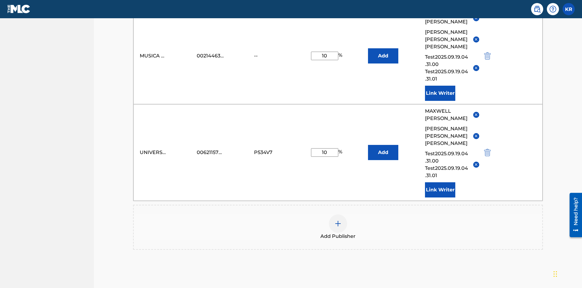
scroll to position [158, 0]
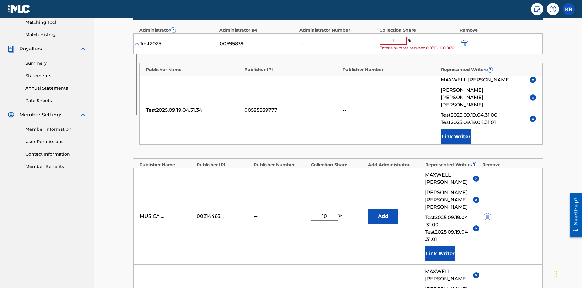
type input "10"
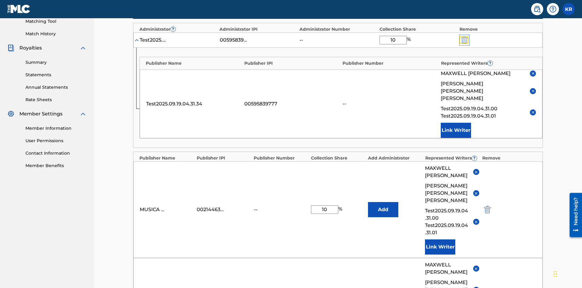
click at [464, 40] on img "submit" at bounding box center [464, 39] width 7 height 7
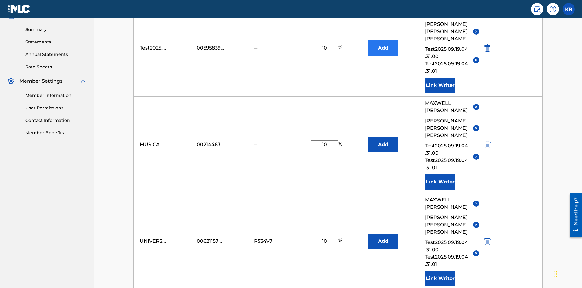
type input "10"
click at [383, 44] on button "Add" at bounding box center [383, 47] width 30 height 15
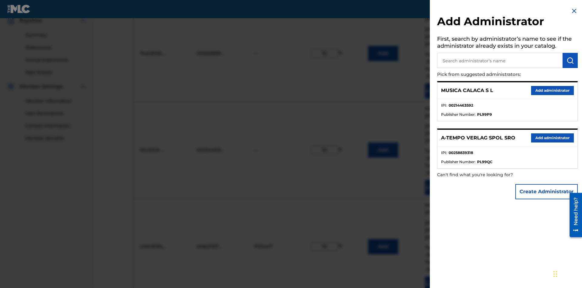
click at [500, 60] on input "text" at bounding box center [500, 60] width 126 height 15
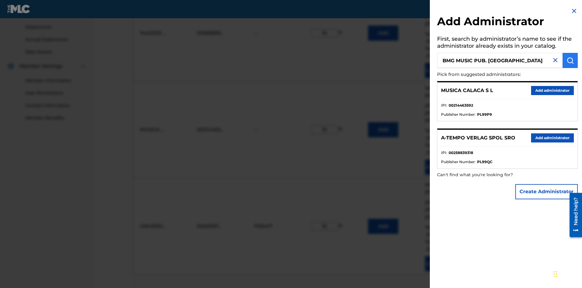
type input "BMG MUSIC PUB. [GEOGRAPHIC_DATA]"
click at [570, 60] on img "submit" at bounding box center [570, 60] width 7 height 7
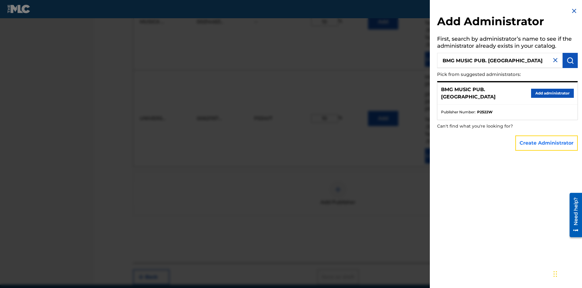
click at [547, 143] on button "Create Administrator" at bounding box center [547, 142] width 62 height 15
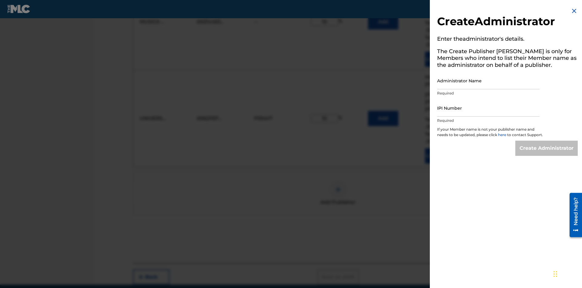
scroll to position [318, 0]
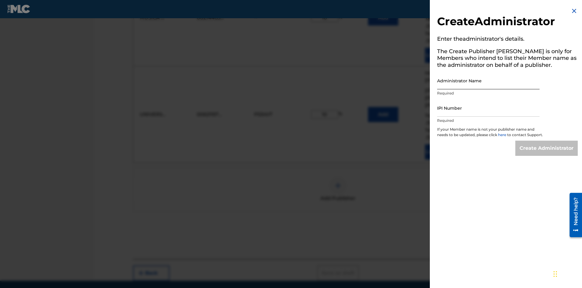
click at [489, 80] on input "Administrator Name" at bounding box center [488, 80] width 103 height 17
type input "BMG MUSIC PUB. [GEOGRAPHIC_DATA]"
click at [489, 108] on input "IPI Number" at bounding box center [488, 107] width 103 height 17
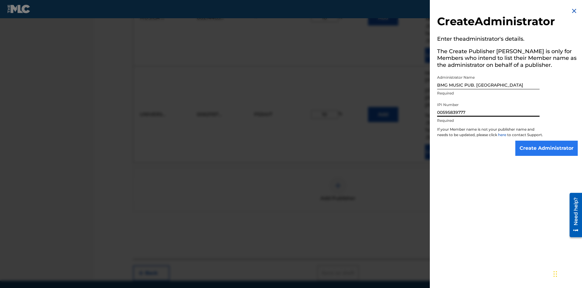
type input "00595839777"
click at [547, 153] on input "Create Administrator" at bounding box center [547, 147] width 62 height 15
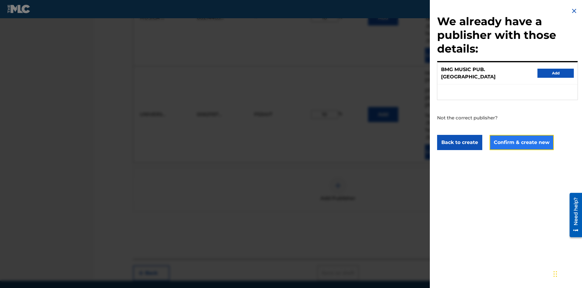
click at [521, 136] on button "Confirm & create new" at bounding box center [522, 142] width 64 height 15
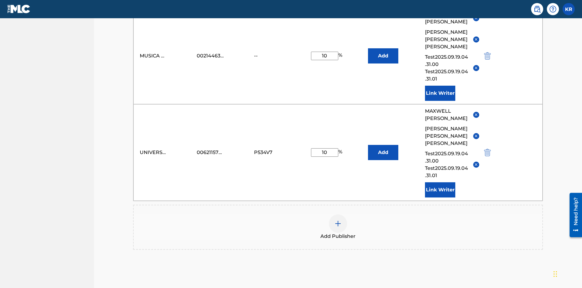
scroll to position [158, 0]
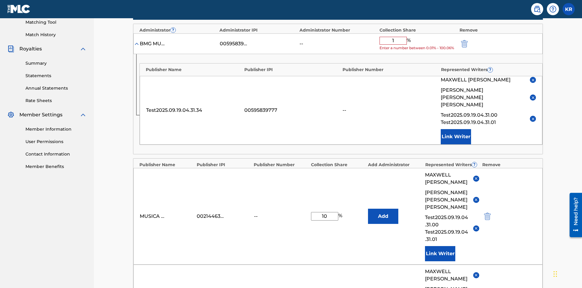
type input "10"
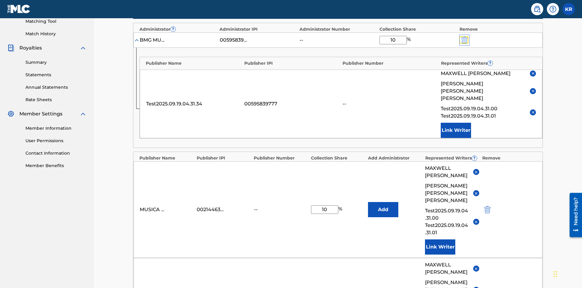
click at [464, 40] on img "submit" at bounding box center [464, 39] width 7 height 7
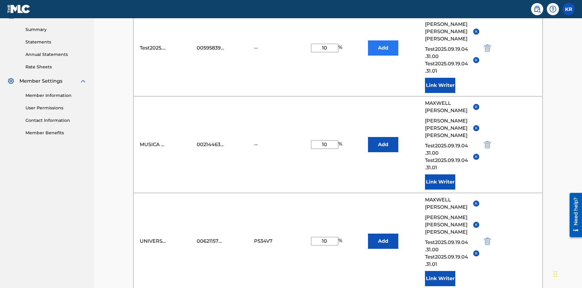
type input "10"
click at [383, 44] on button "Add" at bounding box center [383, 47] width 30 height 15
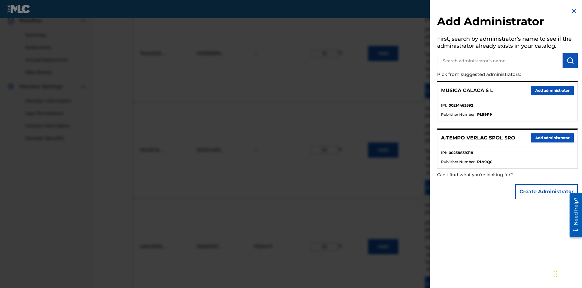
click at [500, 60] on input "text" at bounding box center [500, 60] width 126 height 15
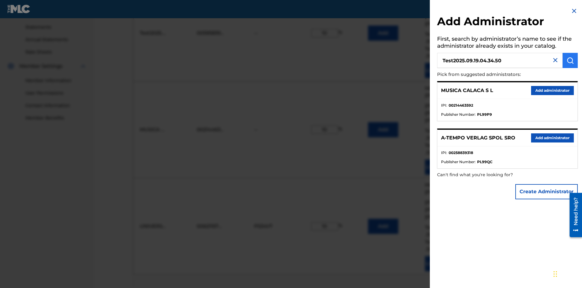
type input "Test2025.09.19.04.34.50"
click at [570, 60] on img "submit" at bounding box center [570, 60] width 7 height 7
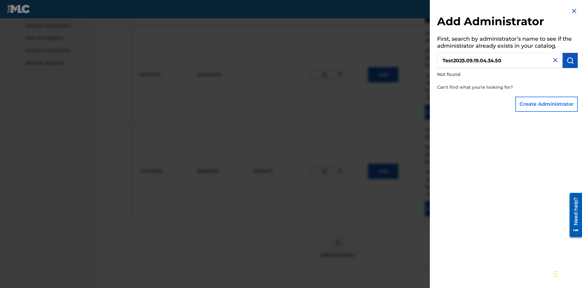
click at [547, 104] on button "Create Administrator" at bounding box center [547, 103] width 62 height 15
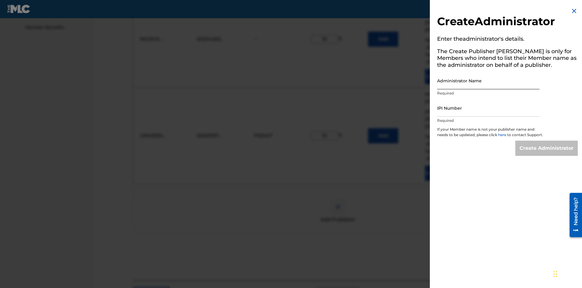
click at [489, 80] on input "Administrator Name" at bounding box center [488, 80] width 103 height 17
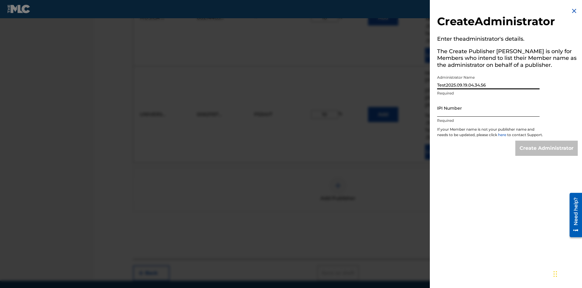
type input "Test2025.09.19.04.34.56"
click at [489, 108] on input "IPI Number" at bounding box center [488, 107] width 103 height 17
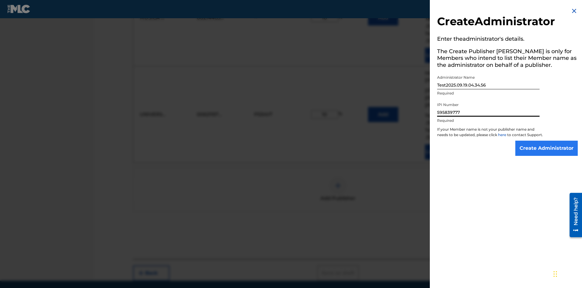
type input "595839777"
click at [547, 153] on input "Create Administrator" at bounding box center [547, 147] width 62 height 15
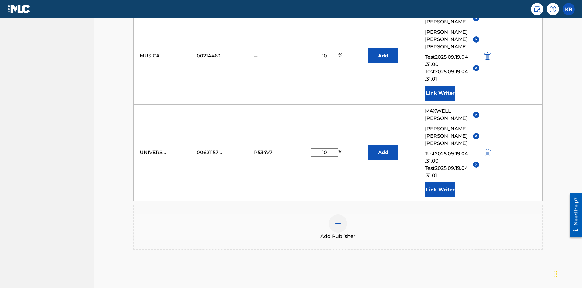
scroll to position [158, 0]
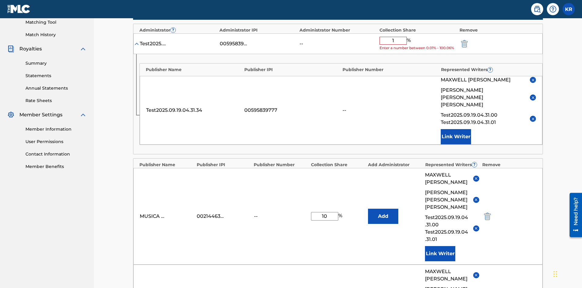
type input "10"
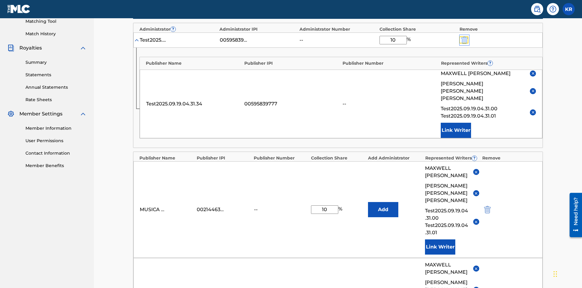
click at [464, 40] on img "submit" at bounding box center [464, 39] width 7 height 7
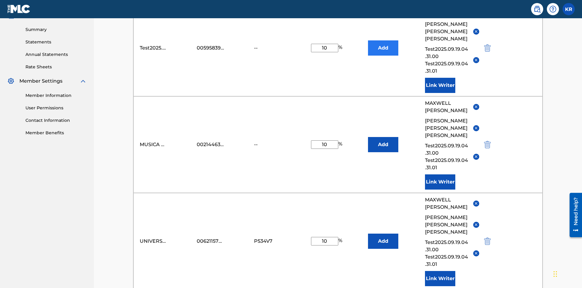
type input "10"
click at [383, 44] on button "Add" at bounding box center [383, 47] width 30 height 15
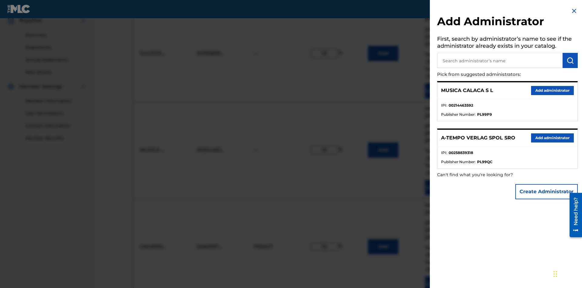
click at [500, 60] on input "text" at bounding box center [500, 60] width 126 height 15
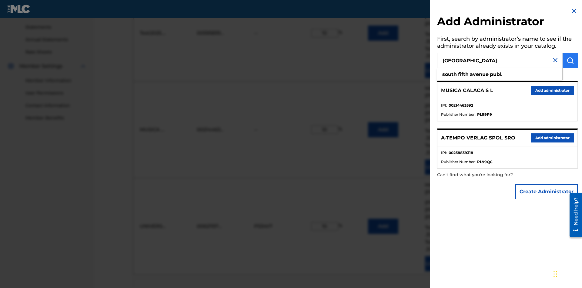
type input "[GEOGRAPHIC_DATA]"
click at [570, 60] on img "submit" at bounding box center [570, 60] width 7 height 7
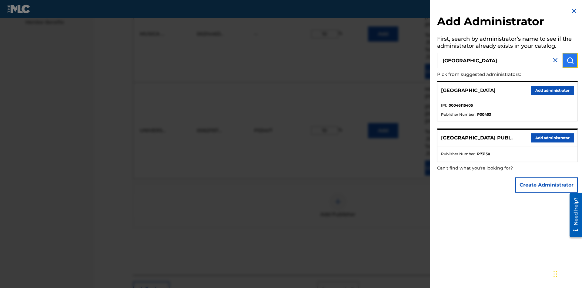
scroll to position [318, 0]
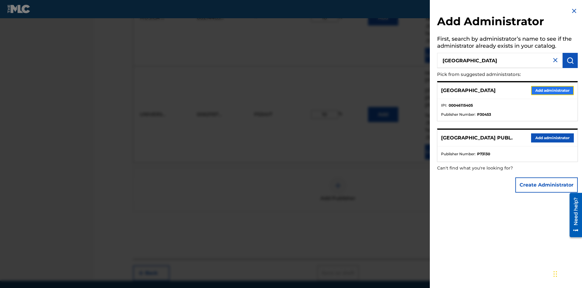
click at [552, 90] on button "Add administrator" at bounding box center [552, 90] width 43 height 9
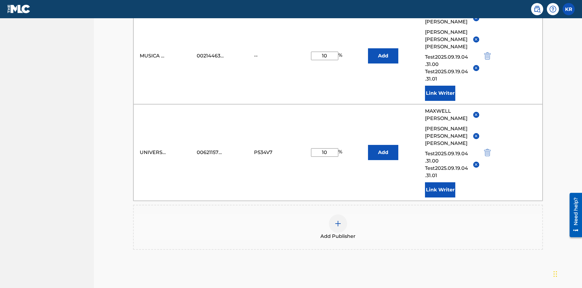
scroll to position [158, 0]
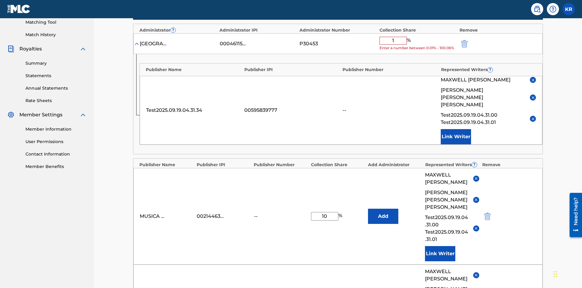
type input "10"
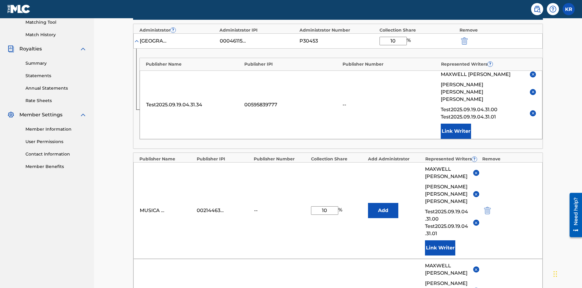
scroll to position [158, 0]
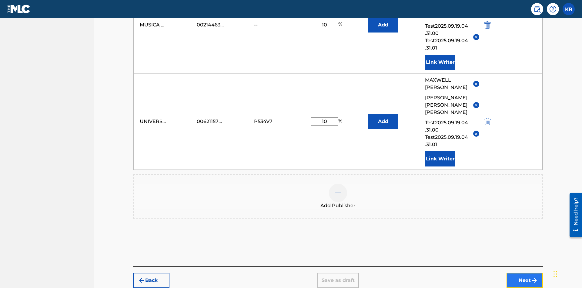
click at [525, 272] on button "Next" at bounding box center [525, 279] width 36 height 15
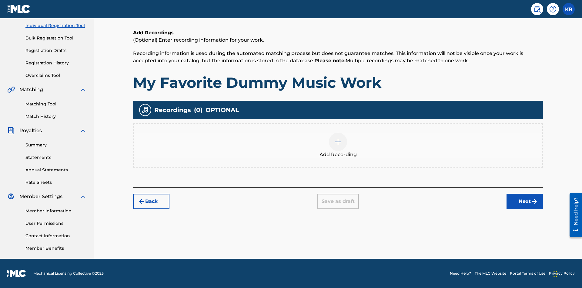
click at [338, 145] on img at bounding box center [338, 141] width 7 height 7
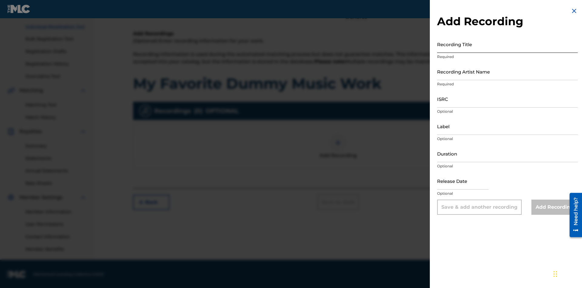
click at [508, 44] on input "Recording Title" at bounding box center [507, 43] width 141 height 17
type input "Best Song Ever"
click at [508, 71] on input "Recording Artist Name" at bounding box center [507, 71] width 141 height 17
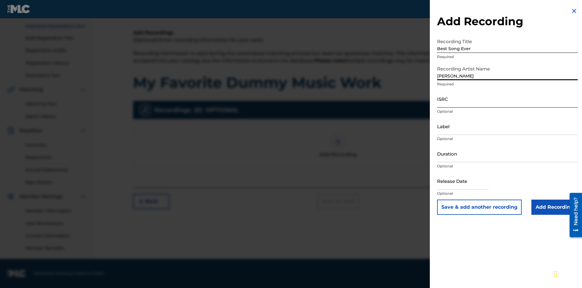
type input "[PERSON_NAME]"
click at [508, 99] on input "ISRC" at bounding box center [507, 98] width 141 height 17
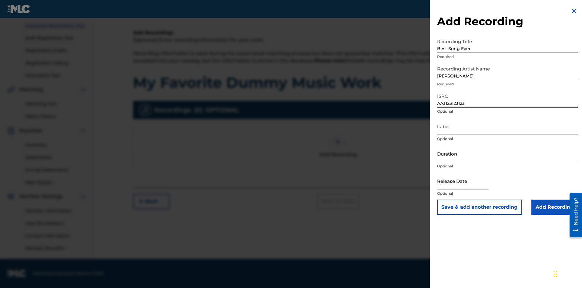
type input "AA3123123123"
click at [508, 126] on input "Label" at bounding box center [507, 125] width 141 height 17
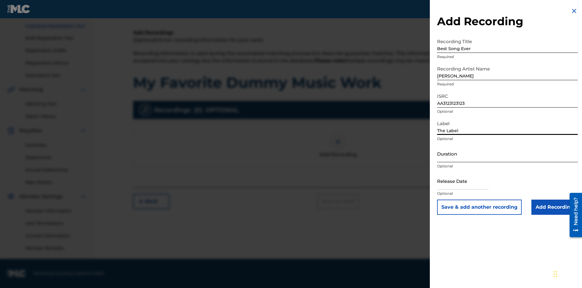
type input "The Label"
click at [508, 153] on input "Duration" at bounding box center [507, 153] width 141 height 17
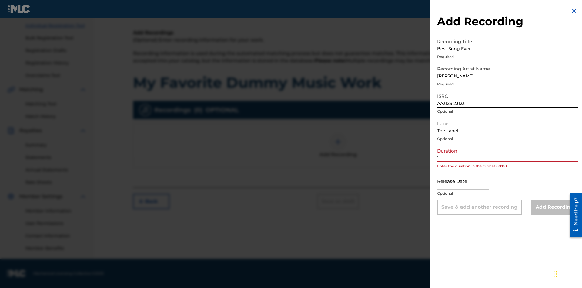
click at [508, 153] on input "1" at bounding box center [507, 153] width 141 height 17
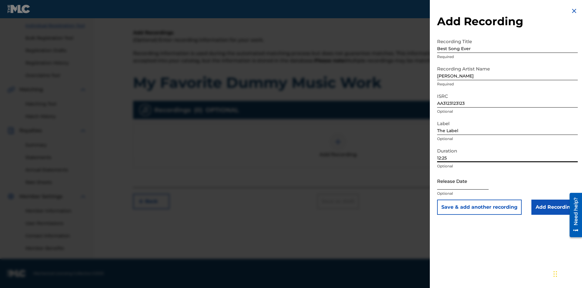
type input "12:25"
click at [468, 181] on input "text" at bounding box center [463, 180] width 52 height 17
select select "8"
select select "2025"
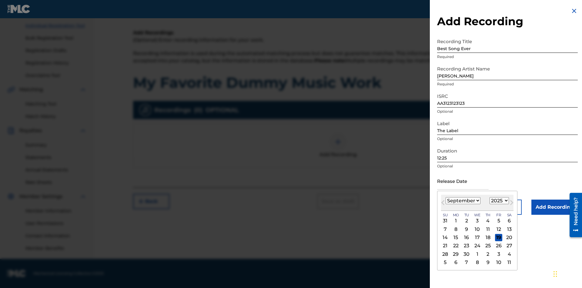
click at [463, 200] on select "January February March April May June July August September October November De…" at bounding box center [463, 200] width 35 height 7
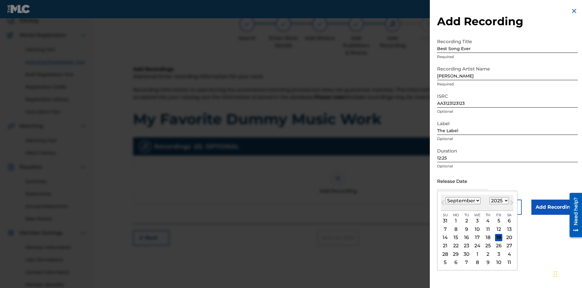
select select "3"
click at [499, 200] on select "1900 1901 1902 1903 1904 1905 1906 1907 1908 1909 1910 1911 1912 1913 1914 1915…" at bounding box center [499, 200] width 19 height 7
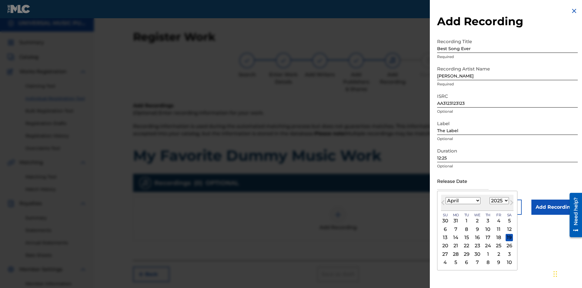
select select "2021"
click at [499, 200] on select "1900 1901 1902 1903 1904 1905 1906 1907 1908 1909 1910 1911 1912 1913 1914 1915…" at bounding box center [499, 200] width 19 height 7
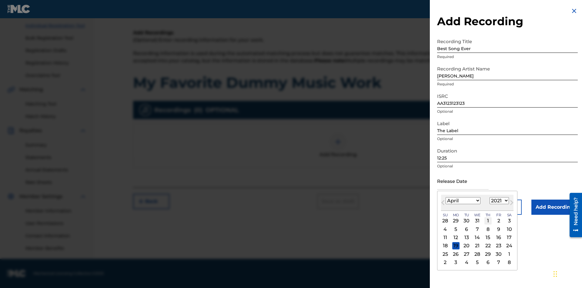
click at [487, 220] on div "1" at bounding box center [488, 220] width 7 height 7
type input "[DATE]"
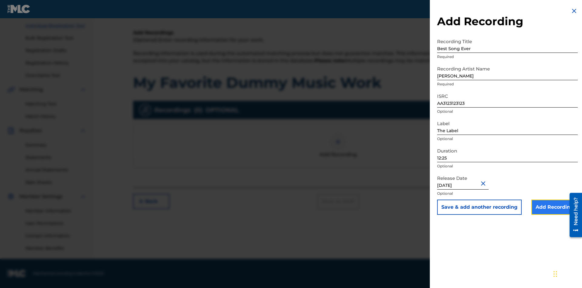
click at [555, 207] on input "Add Recording" at bounding box center [555, 206] width 46 height 15
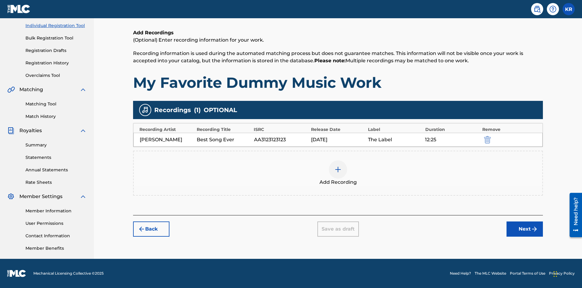
click at [338, 173] on div at bounding box center [338, 169] width 18 height 18
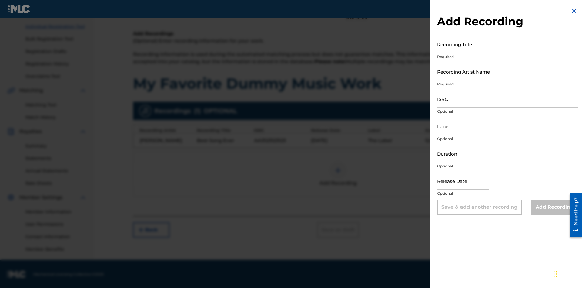
click at [508, 44] on input "Recording Title" at bounding box center [507, 43] width 141 height 17
type input "Even Better song"
click at [508, 71] on input "Recording Artist Name" at bounding box center [507, 71] width 141 height 17
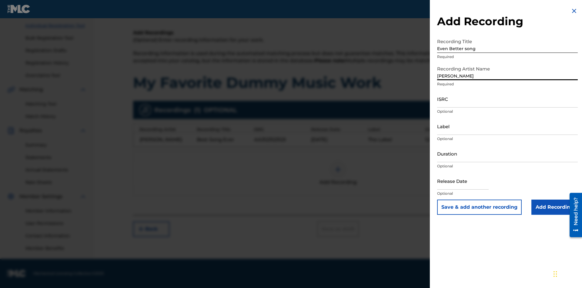
type input "[PERSON_NAME]"
click at [508, 99] on input "ISRC" at bounding box center [507, 98] width 141 height 17
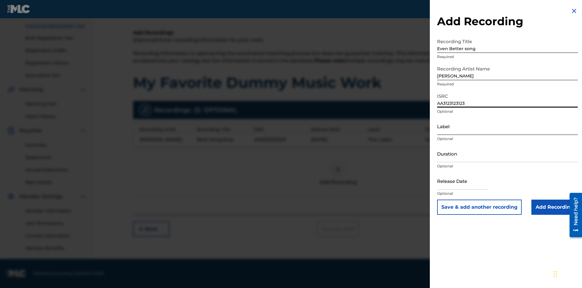
type input "AA3123123123"
click at [508, 126] on input "Label" at bounding box center [507, 125] width 141 height 17
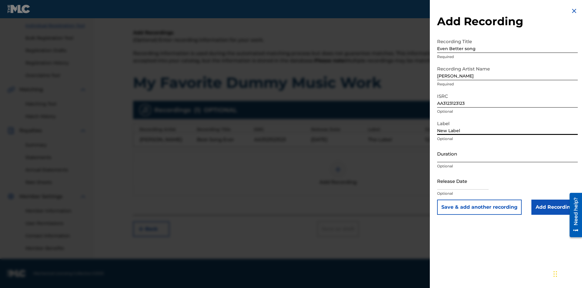
type input "New Label"
click at [508, 153] on input "Duration" at bounding box center [507, 153] width 141 height 17
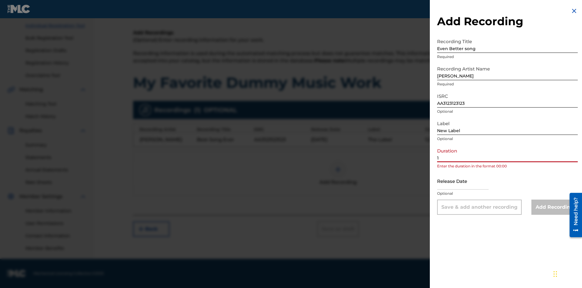
click at [508, 153] on input "1" at bounding box center [507, 153] width 141 height 17
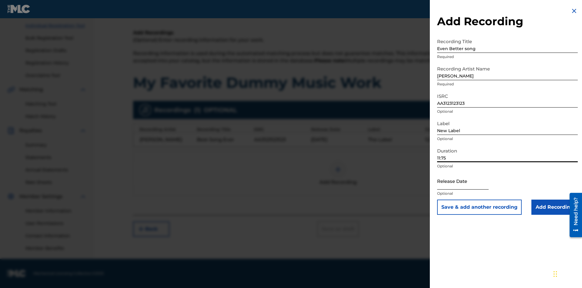
type input "11:75"
click at [468, 181] on input "text" at bounding box center [463, 180] width 52 height 17
select select "8"
select select "2025"
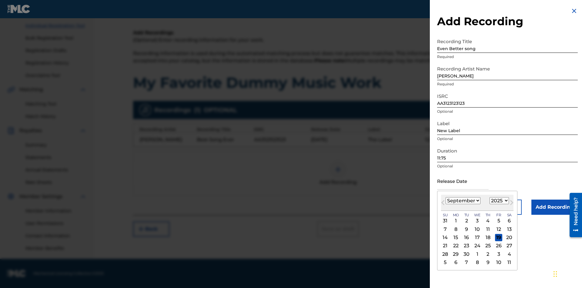
click at [463, 200] on select "January February March April May June July August September October November De…" at bounding box center [463, 200] width 35 height 7
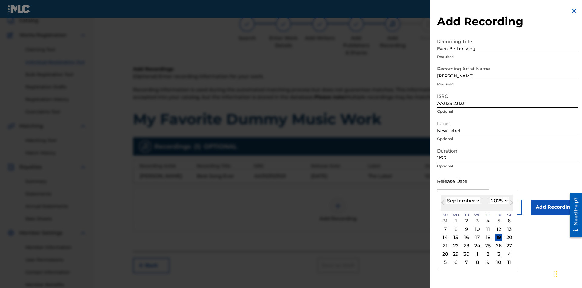
select select "3"
click at [499, 200] on select "1900 1901 1902 1903 1904 1905 1906 1907 1908 1909 1910 1911 1912 1913 1914 1915…" at bounding box center [499, 200] width 19 height 7
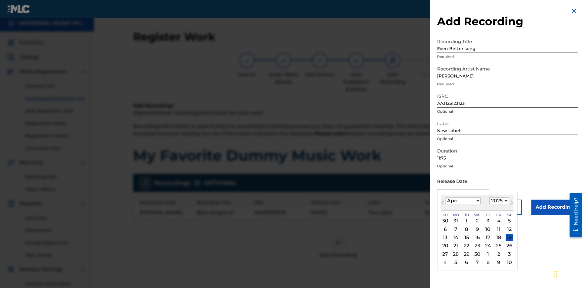
select select "2021"
click at [499, 200] on select "1900 1901 1902 1903 1904 1905 1906 1907 1908 1909 1910 1911 1912 1913 1914 1915…" at bounding box center [499, 200] width 19 height 7
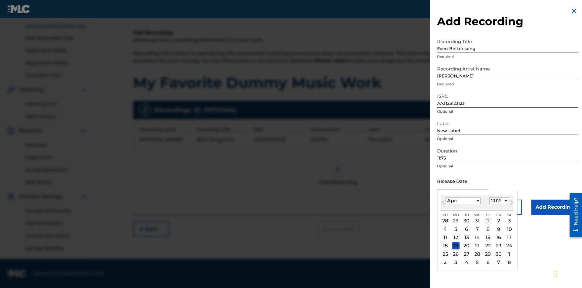
click at [487, 220] on div "1" at bounding box center [488, 220] width 7 height 7
type input "[DATE]"
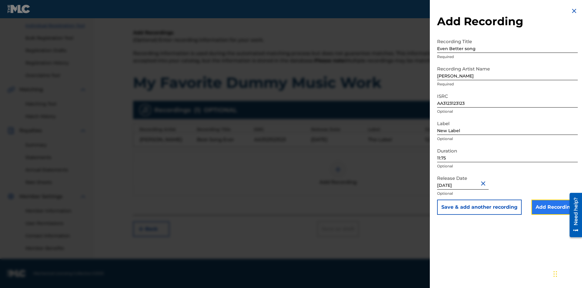
click at [555, 207] on input "Add Recording" at bounding box center [555, 206] width 46 height 15
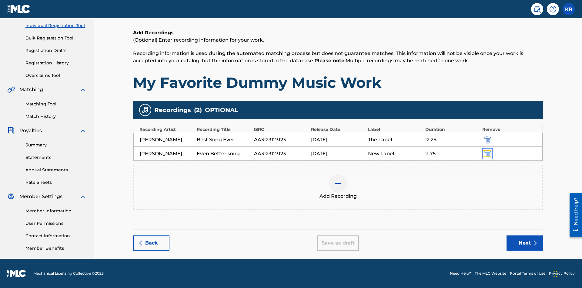
click at [487, 153] on img "submit" at bounding box center [487, 153] width 7 height 7
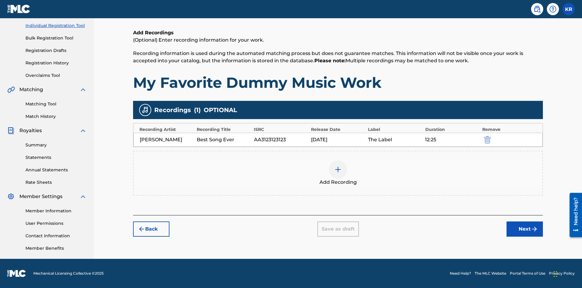
click at [338, 173] on div at bounding box center [338, 169] width 18 height 18
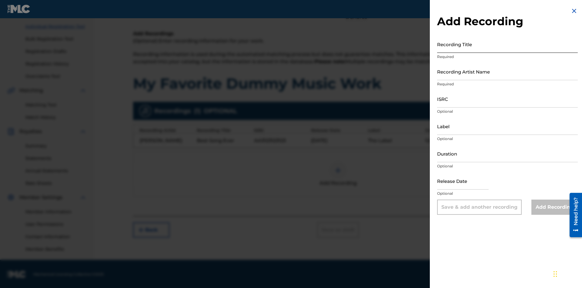
click at [508, 44] on input "Recording Title" at bounding box center [507, 43] width 141 height 17
type input "Smells Like Teen Spirit"
click at [508, 71] on input "Recording Artist Name" at bounding box center [507, 71] width 141 height 17
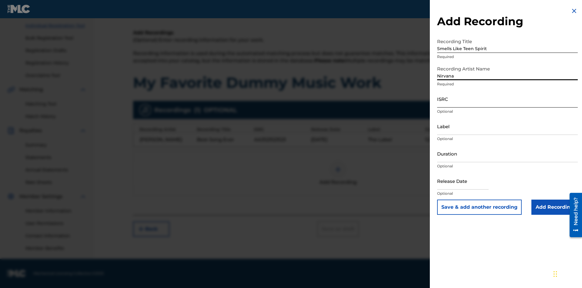
type input "Nirvana"
click at [508, 99] on input "ISRC" at bounding box center [507, 98] width 141 height 17
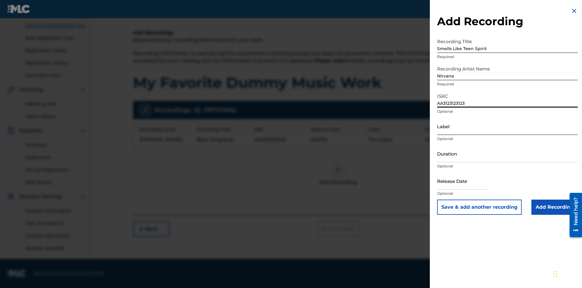
type input "AA3123123123"
click at [508, 126] on input "Label" at bounding box center [507, 125] width 141 height 17
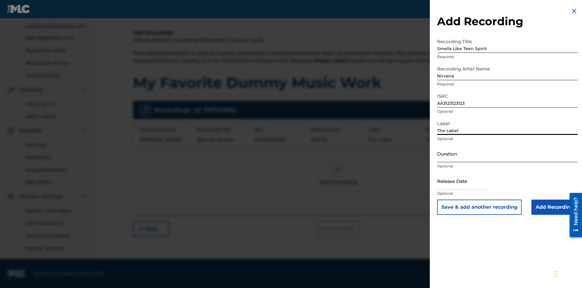
type input "The Label"
click at [508, 153] on input "Duration" at bounding box center [507, 153] width 141 height 17
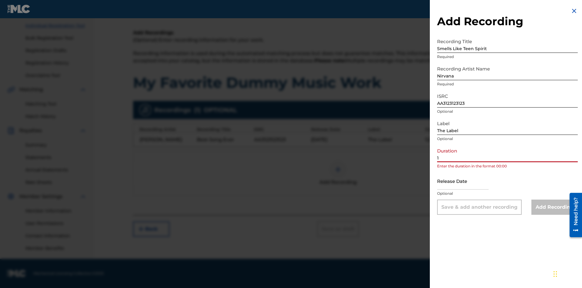
click at [508, 153] on input "1" at bounding box center [507, 153] width 141 height 17
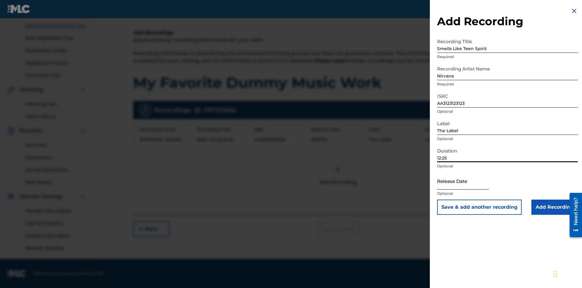
type input "12:25"
click at [468, 181] on input "text" at bounding box center [463, 180] width 52 height 17
select select "8"
select select "2025"
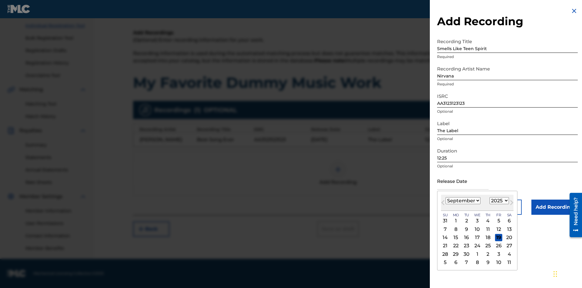
click at [463, 200] on select "January February March April May June July August September October November De…" at bounding box center [463, 200] width 35 height 7
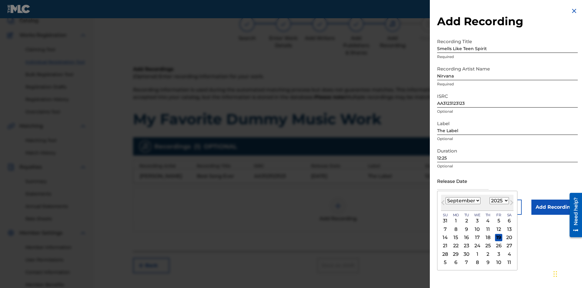
select select "3"
click at [499, 200] on select "1900 1901 1902 1903 1904 1905 1906 1907 1908 1909 1910 1911 1912 1913 1914 1915…" at bounding box center [499, 200] width 19 height 7
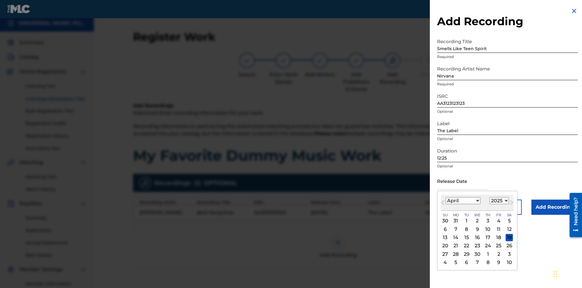
select select "2021"
click at [499, 200] on select "1900 1901 1902 1903 1904 1905 1906 1907 1908 1909 1910 1911 1912 1913 1914 1915…" at bounding box center [499, 200] width 19 height 7
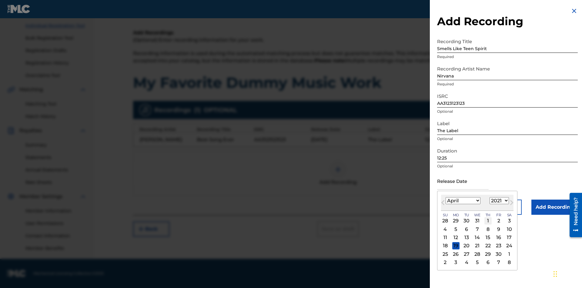
click at [487, 220] on div "1" at bounding box center [488, 220] width 7 height 7
type input "[DATE]"
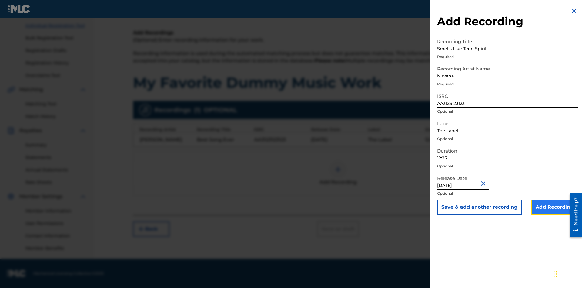
click at [555, 207] on input "Add Recording" at bounding box center [555, 206] width 46 height 15
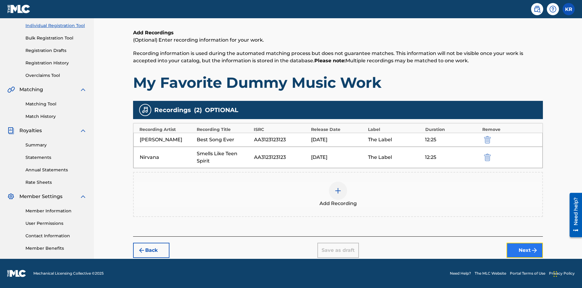
click at [525, 250] on button "Next" at bounding box center [525, 249] width 36 height 15
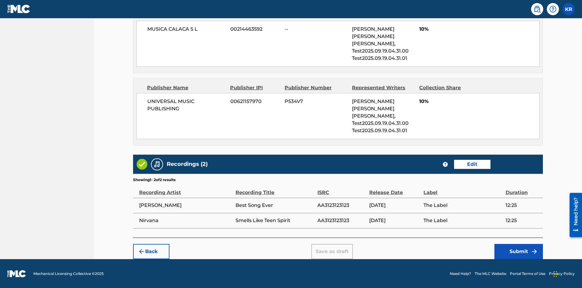
scroll to position [494, 0]
